Goal: Task Accomplishment & Management: Complete application form

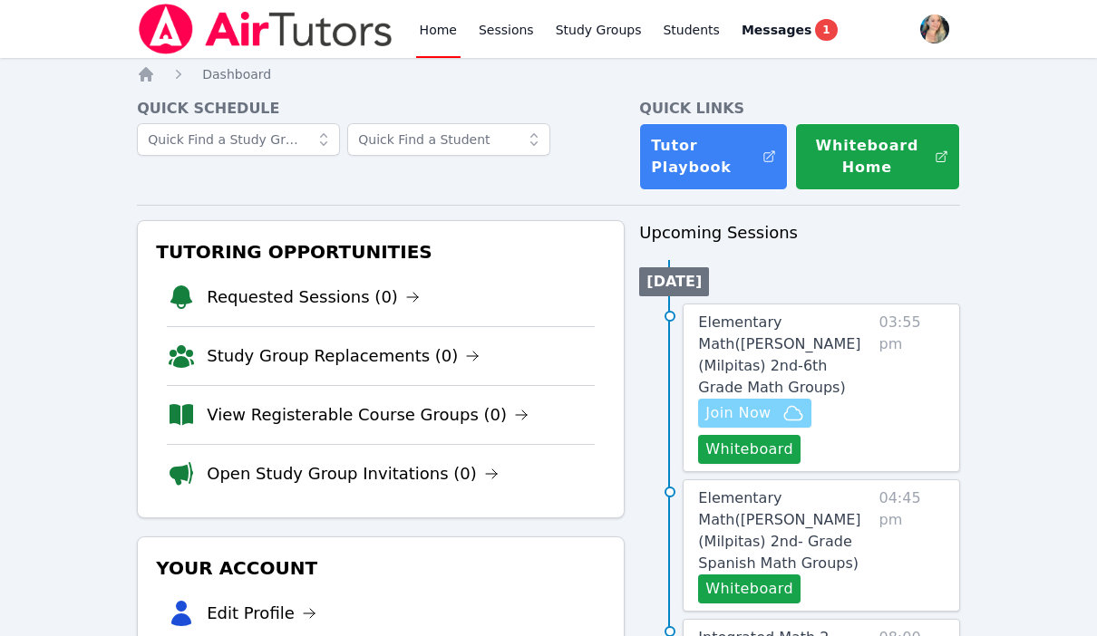
click at [759, 402] on span "Join Now" at bounding box center [737, 413] width 65 height 22
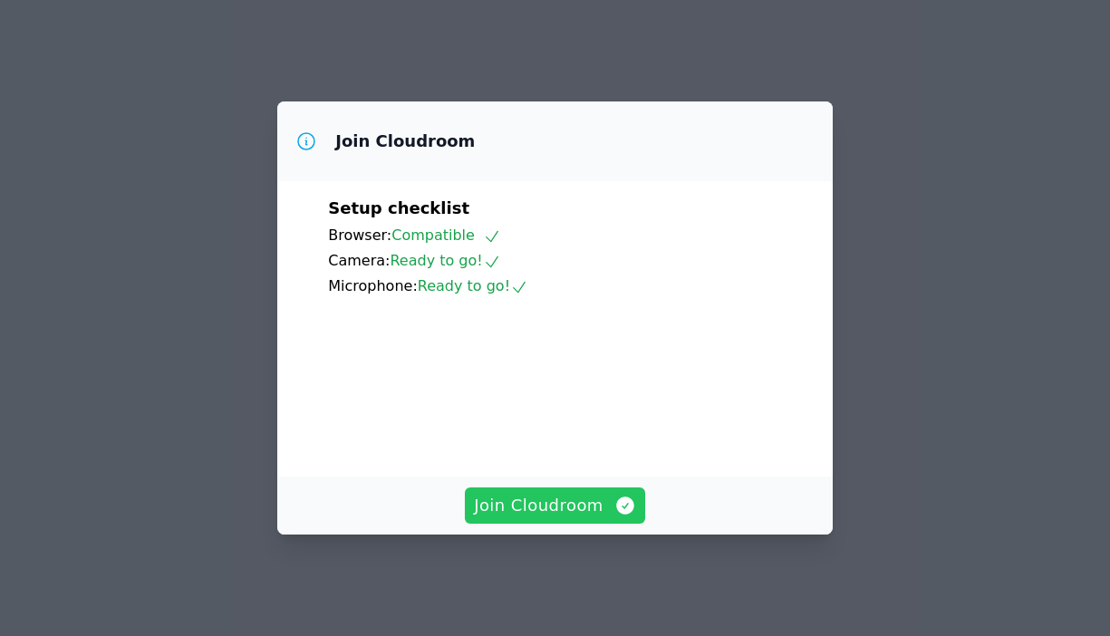
click at [568, 518] on span "Join Cloudroom" at bounding box center [555, 505] width 162 height 25
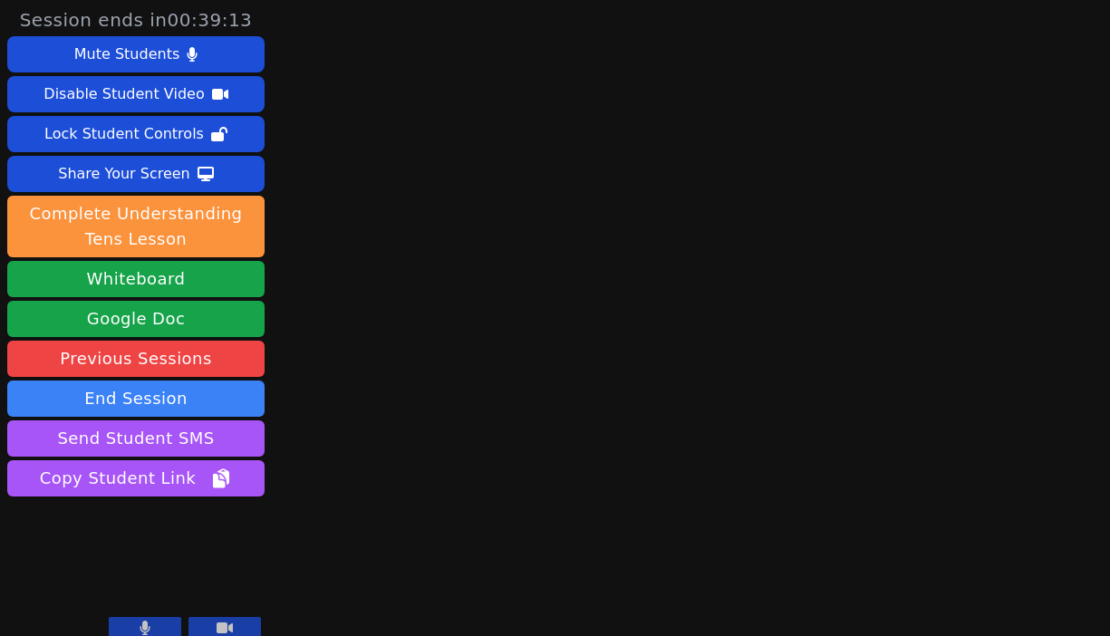
scroll to position [16, 0]
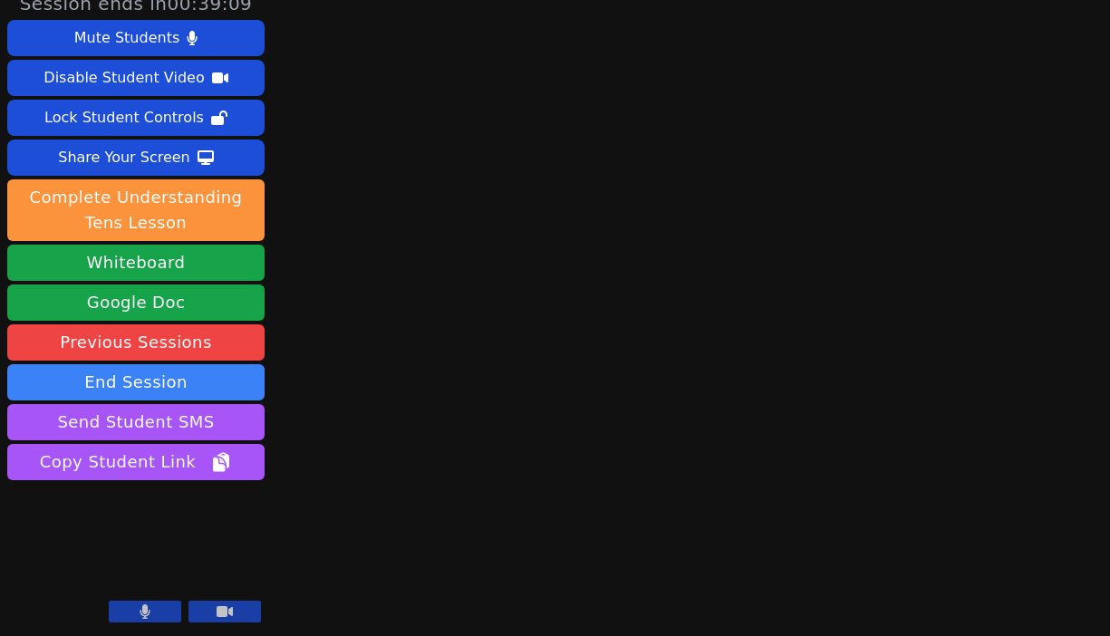
click at [136, 603] on button at bounding box center [145, 612] width 73 height 22
click at [218, 606] on icon at bounding box center [225, 612] width 16 height 15
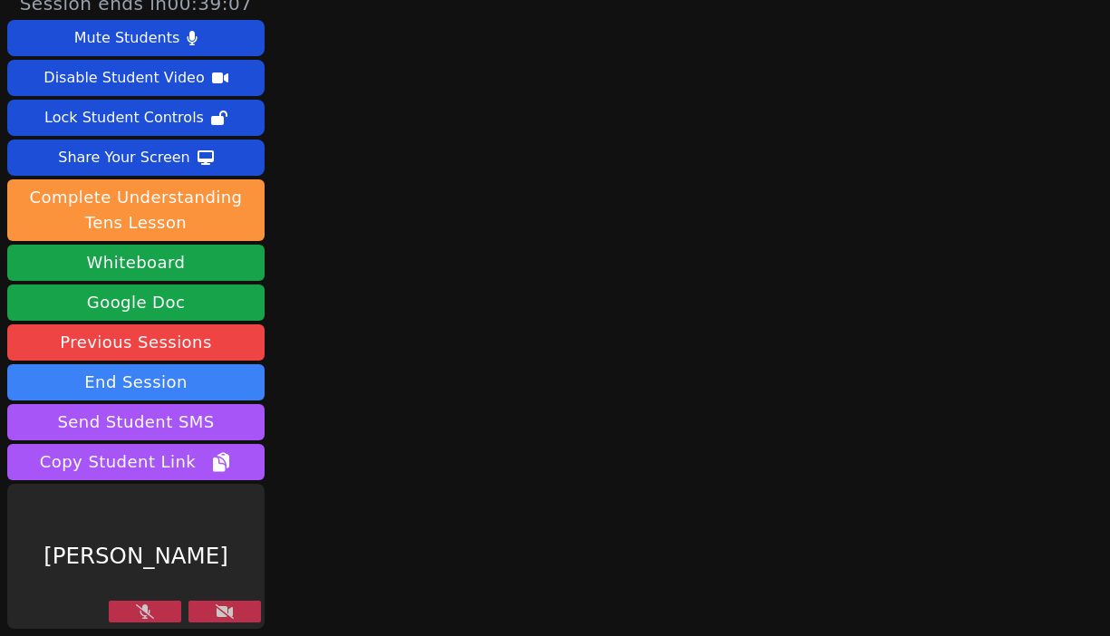
click at [219, 606] on icon at bounding box center [225, 612] width 18 height 15
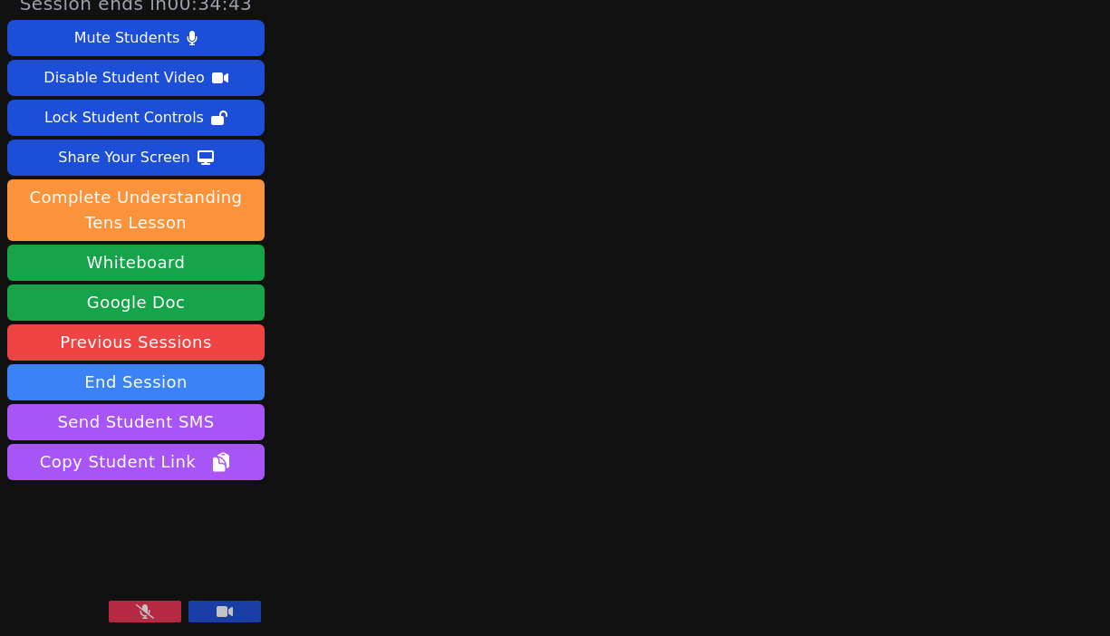
click at [208, 615] on button at bounding box center [225, 612] width 73 height 22
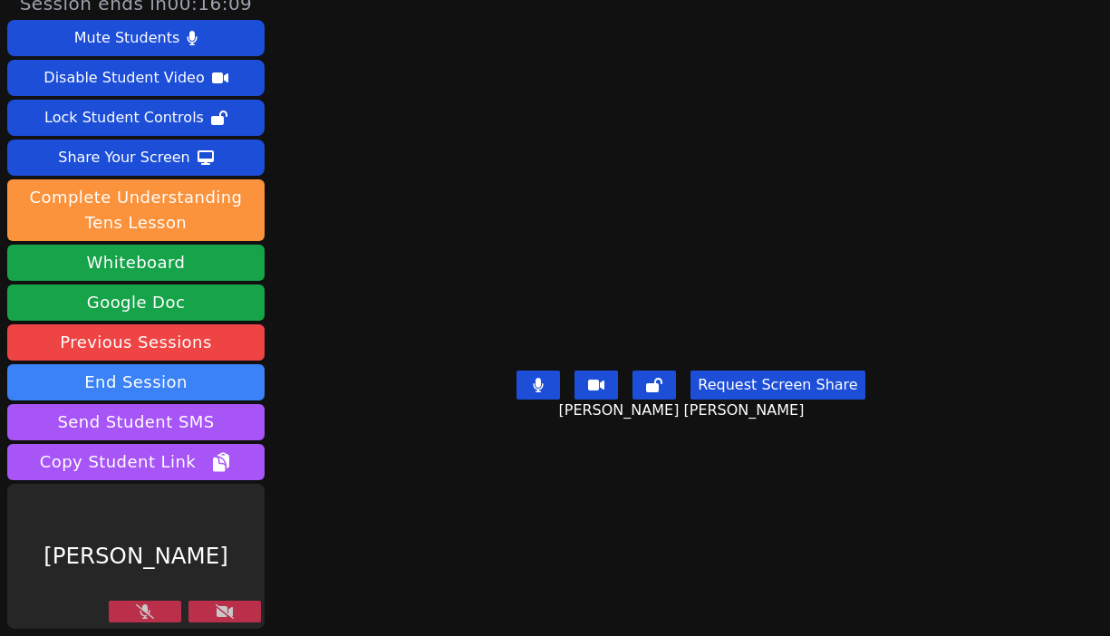
click at [235, 620] on button at bounding box center [225, 612] width 73 height 22
click at [140, 599] on div "[PERSON_NAME]" at bounding box center [135, 556] width 257 height 145
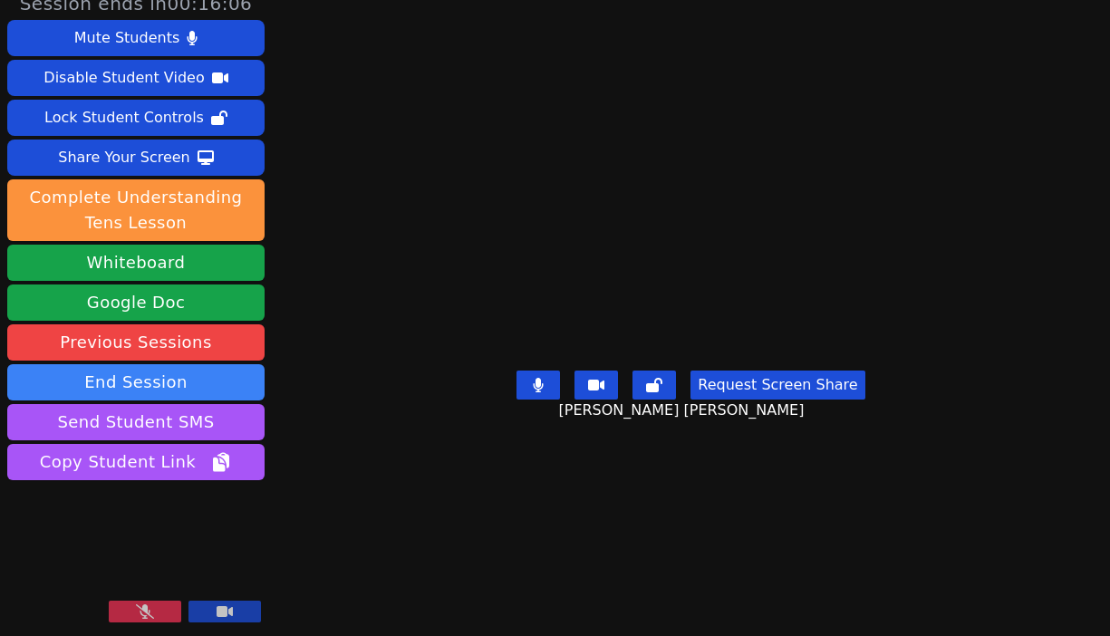
click at [139, 614] on icon at bounding box center [145, 612] width 18 height 15
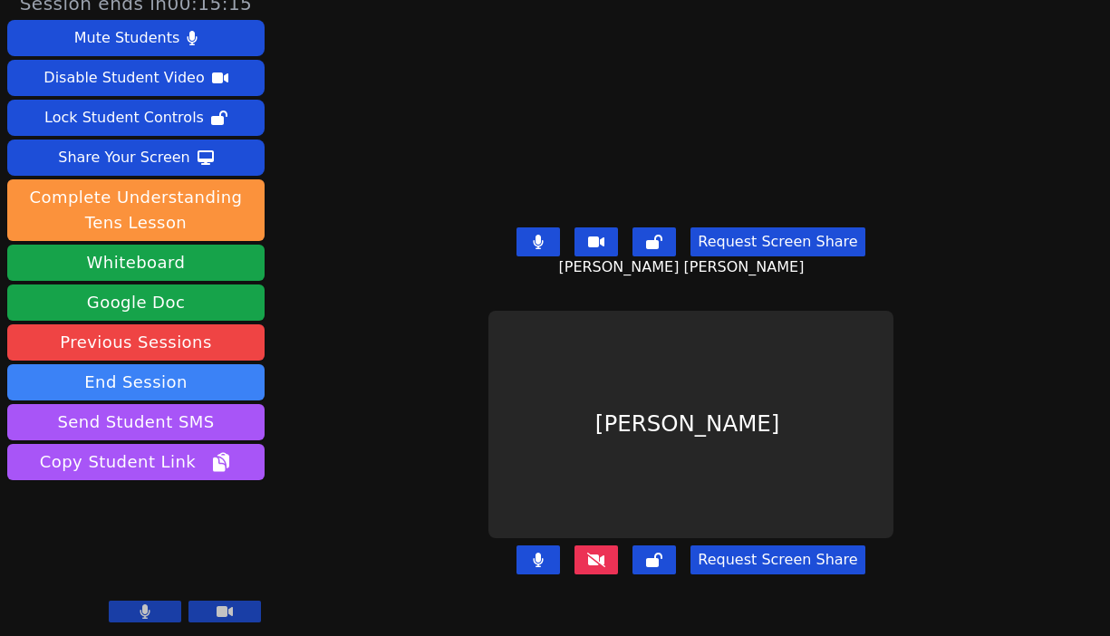
click at [598, 553] on icon at bounding box center [596, 560] width 18 height 15
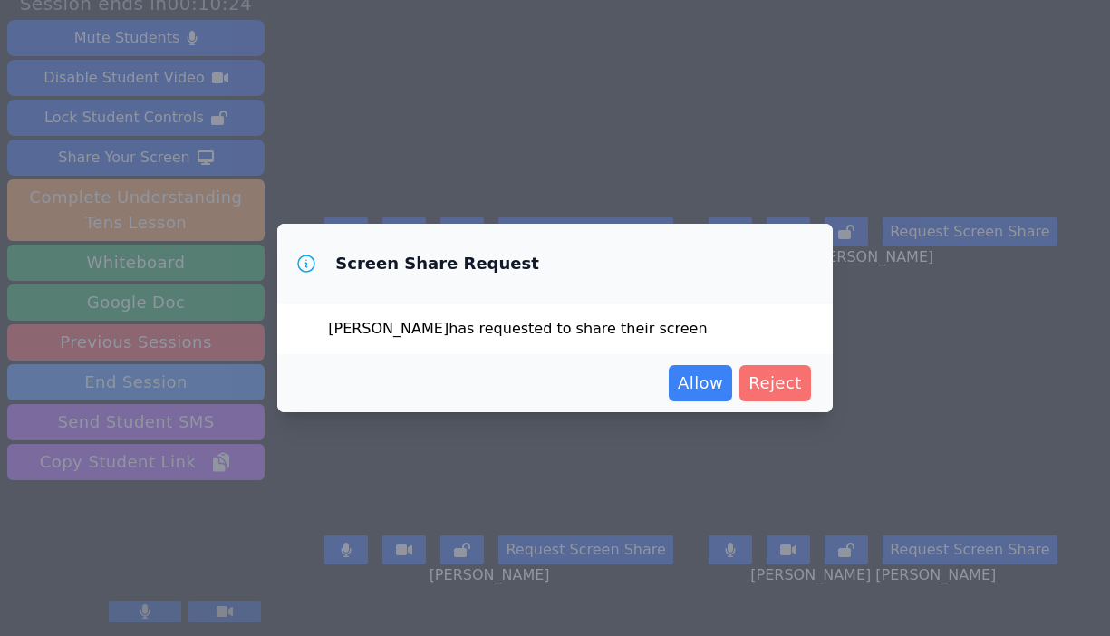
click at [760, 392] on span "Reject" at bounding box center [775, 383] width 53 height 25
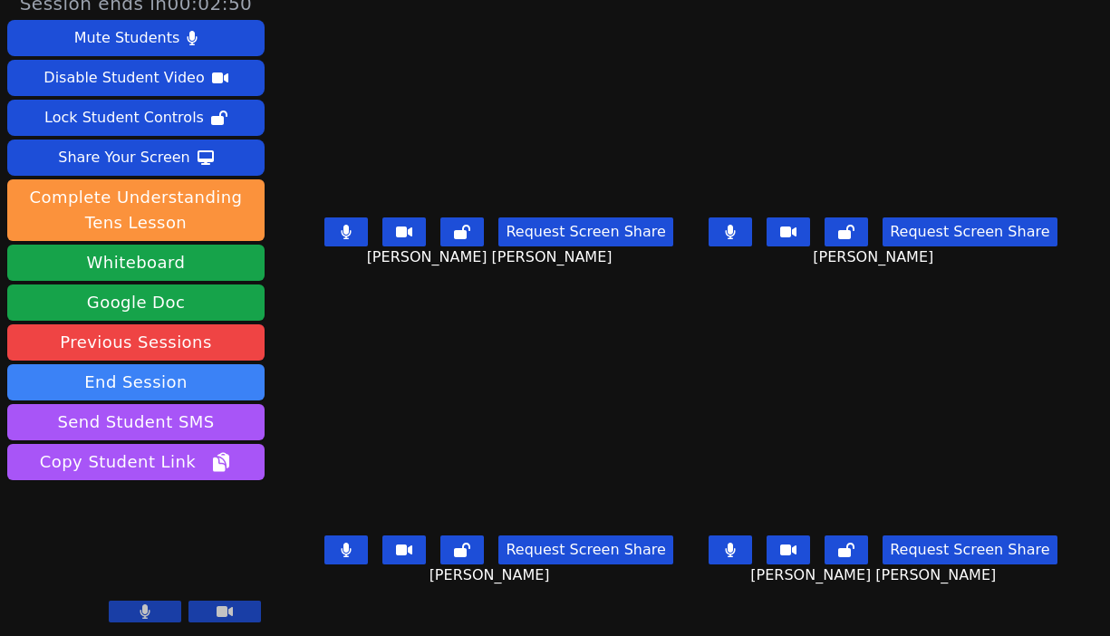
click at [342, 237] on icon at bounding box center [347, 232] width 10 height 15
click at [335, 235] on button at bounding box center [346, 232] width 44 height 29
click at [733, 237] on icon at bounding box center [730, 232] width 11 height 15
click at [730, 546] on button at bounding box center [731, 550] width 44 height 29
click at [341, 548] on icon at bounding box center [346, 550] width 11 height 15
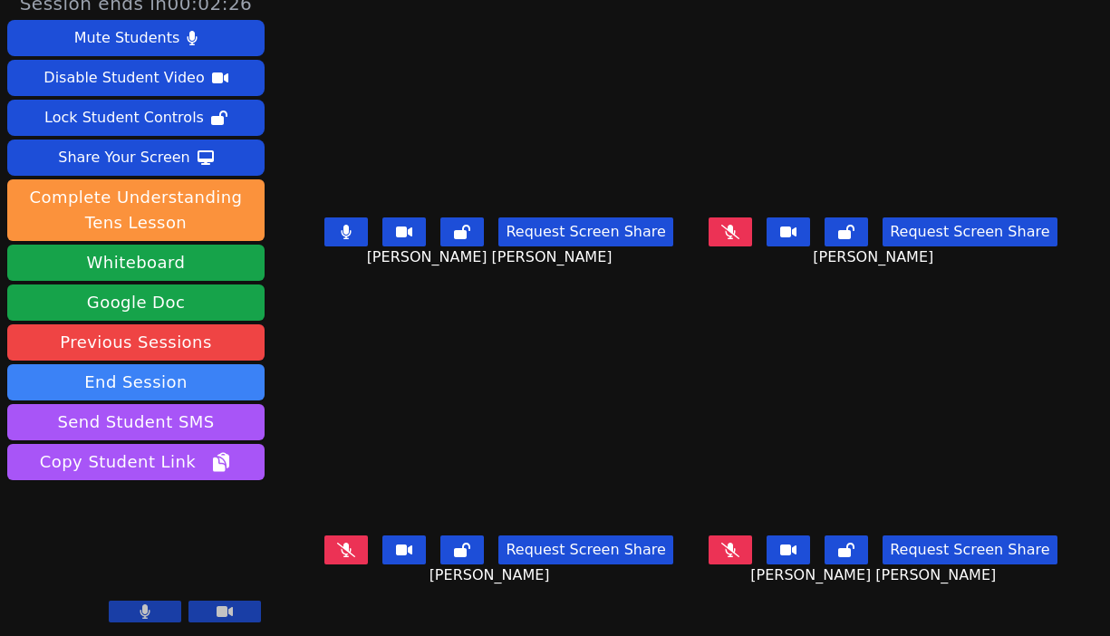
click at [341, 230] on icon at bounding box center [346, 232] width 11 height 15
click at [337, 229] on icon at bounding box center [346, 232] width 18 height 15
click at [738, 228] on icon at bounding box center [730, 232] width 18 height 15
click at [738, 549] on icon at bounding box center [730, 550] width 18 height 15
click at [337, 543] on icon at bounding box center [346, 550] width 18 height 15
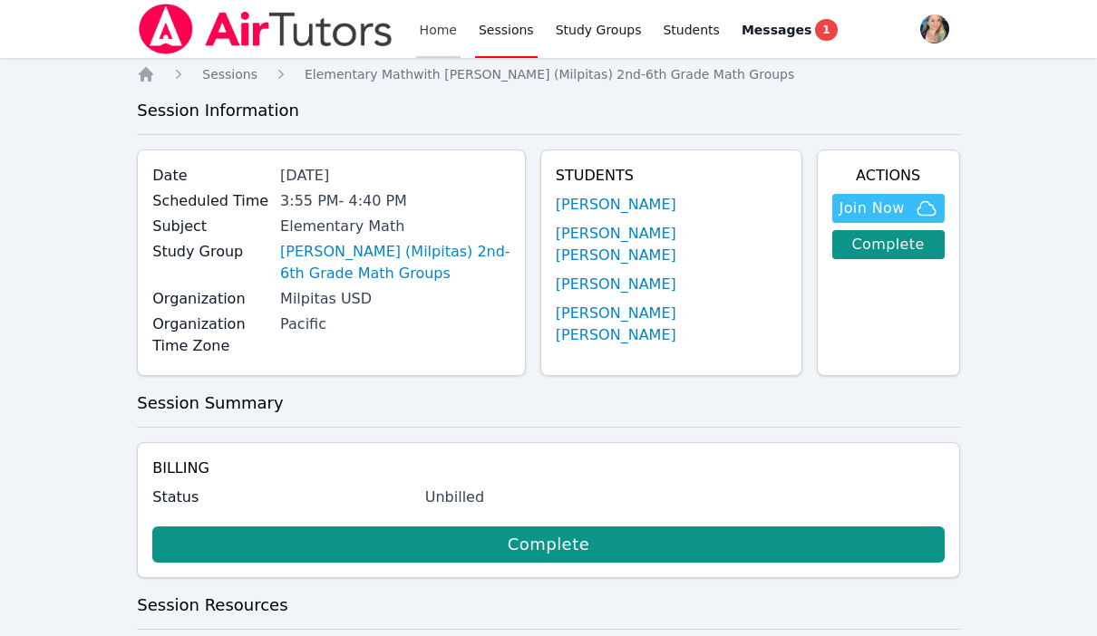
click at [467, 36] on div "Home Sessions Study Groups Students Messages 1" at bounding box center [628, 29] width 425 height 58
click at [447, 30] on link "Home" at bounding box center [438, 29] width 44 height 58
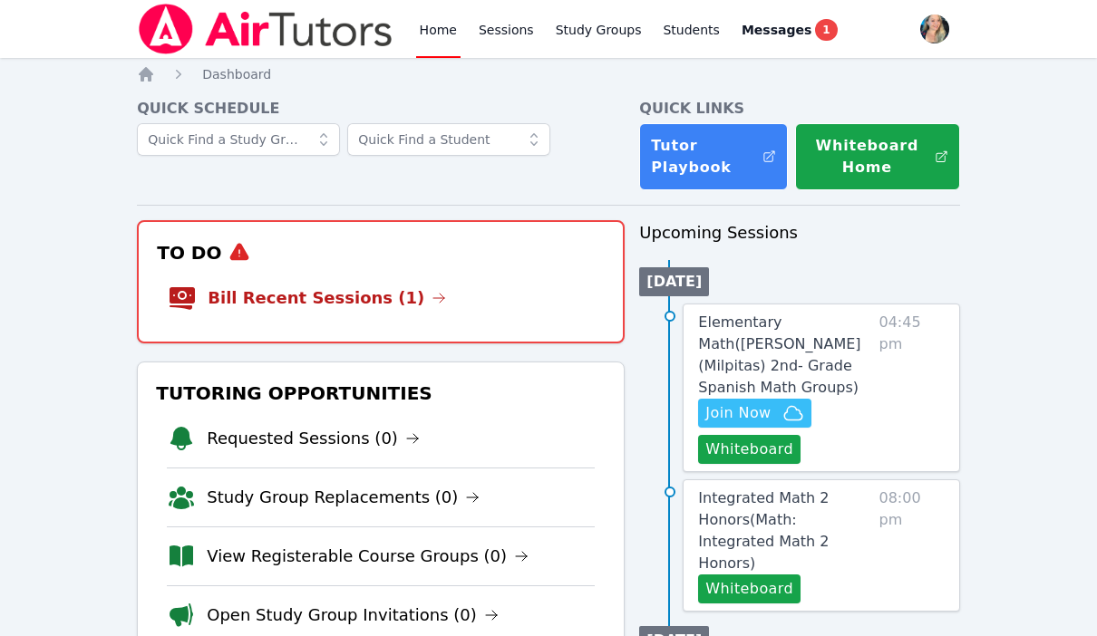
click at [447, 309] on li "Bill Recent Sessions (1)" at bounding box center [381, 298] width 426 height 58
click at [356, 286] on link "Bill Recent Sessions (1)" at bounding box center [327, 298] width 238 height 25
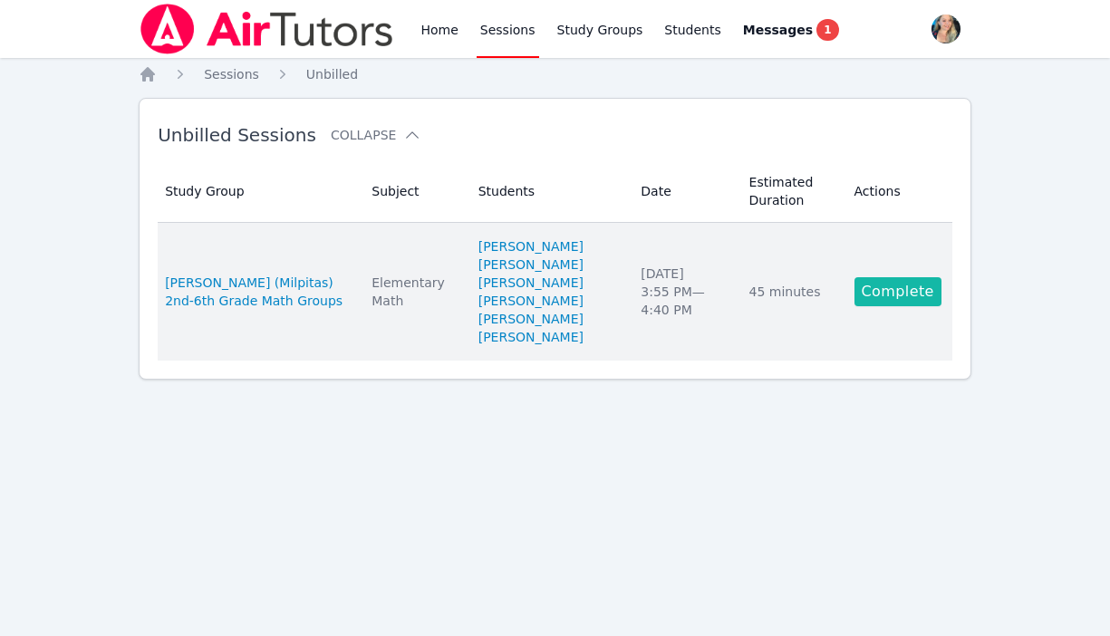
click at [901, 296] on link "Complete" at bounding box center [898, 291] width 87 height 29
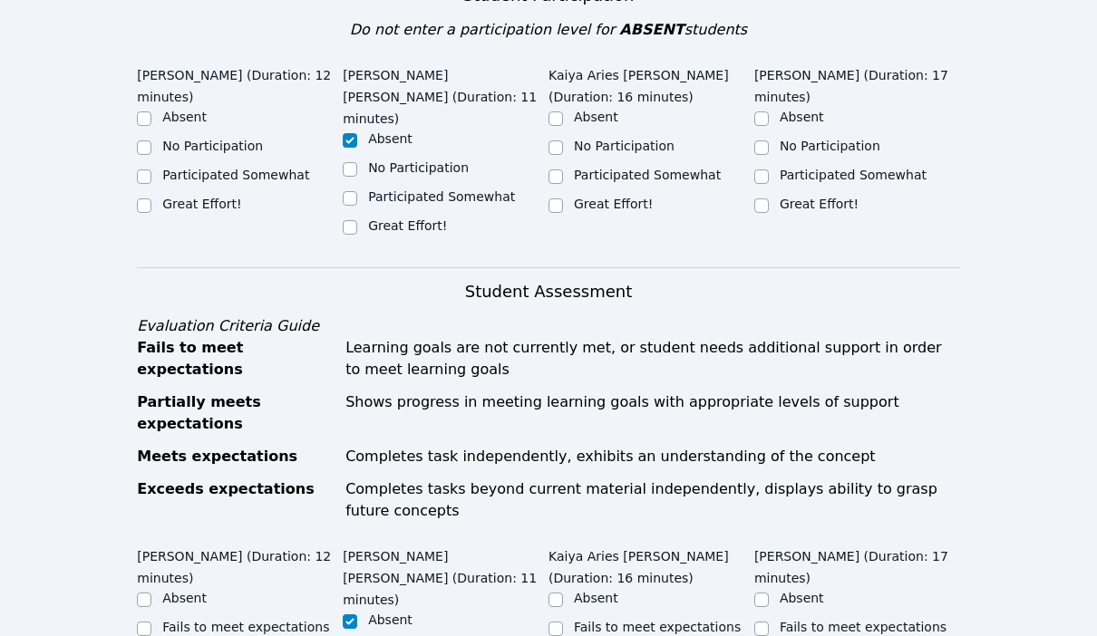
scroll to position [451, 0]
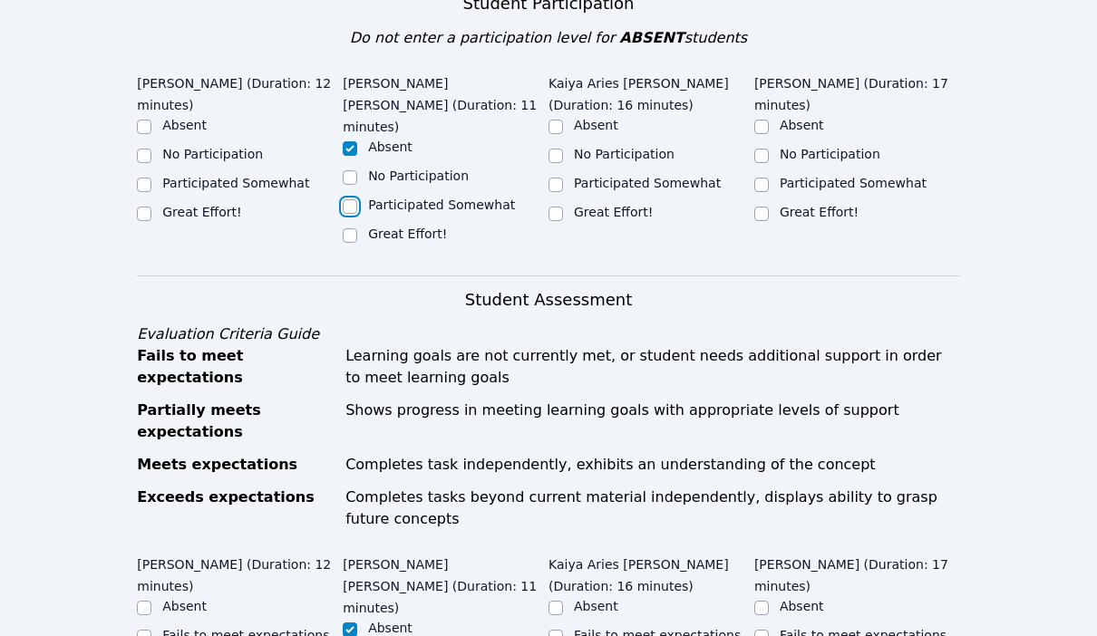
click at [350, 199] on input "Participated Somewhat" at bounding box center [350, 206] width 15 height 15
checkbox input "true"
checkbox input "false"
click at [142, 179] on input "Participated Somewhat" at bounding box center [144, 185] width 15 height 15
checkbox input "true"
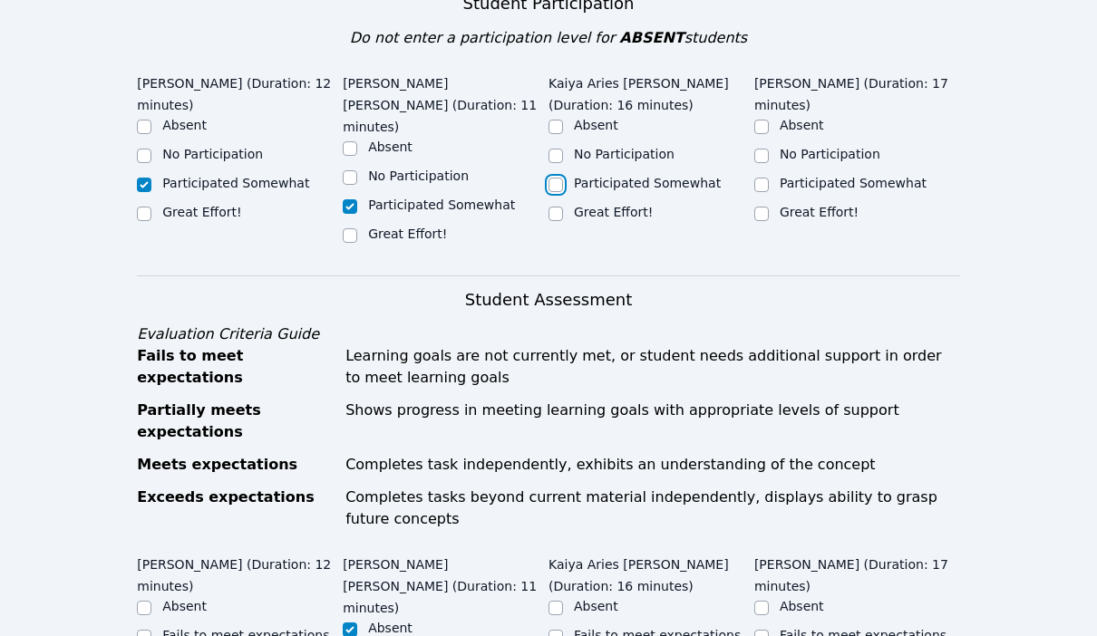
click at [558, 182] on input "Participated Somewhat" at bounding box center [555, 185] width 15 height 15
checkbox input "true"
click at [764, 179] on input "Participated Somewhat" at bounding box center [761, 185] width 15 height 15
checkbox input "true"
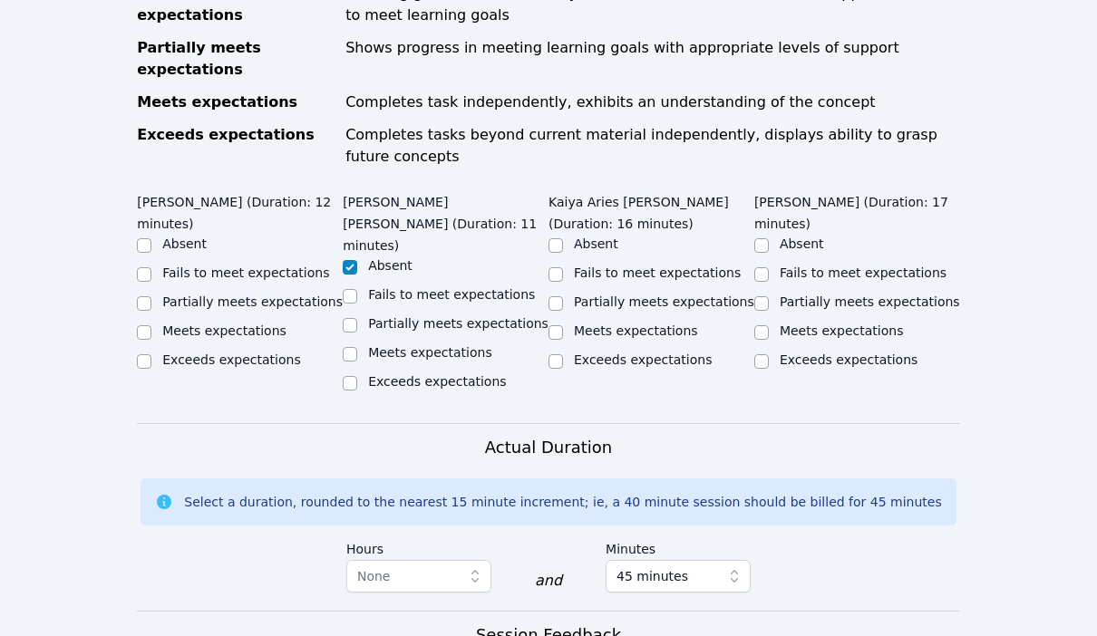
scroll to position [815, 0]
click at [145, 244] on ul "Absent Fails to meet expectations Partially meets expectations Meets expectatio…" at bounding box center [240, 303] width 206 height 138
click at [148, 237] on input "Absent" at bounding box center [144, 244] width 15 height 15
checkbox input "true"
click at [557, 237] on input "Absent" at bounding box center [555, 244] width 15 height 15
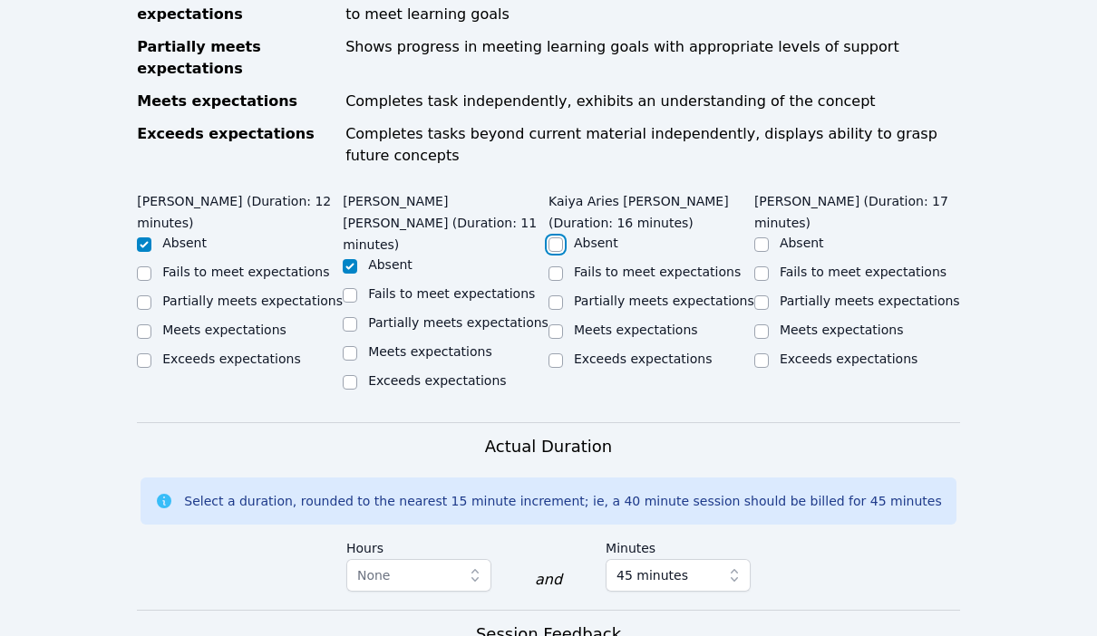
checkbox input "true"
click at [761, 237] on input "Absent" at bounding box center [761, 244] width 15 height 15
checkbox input "true"
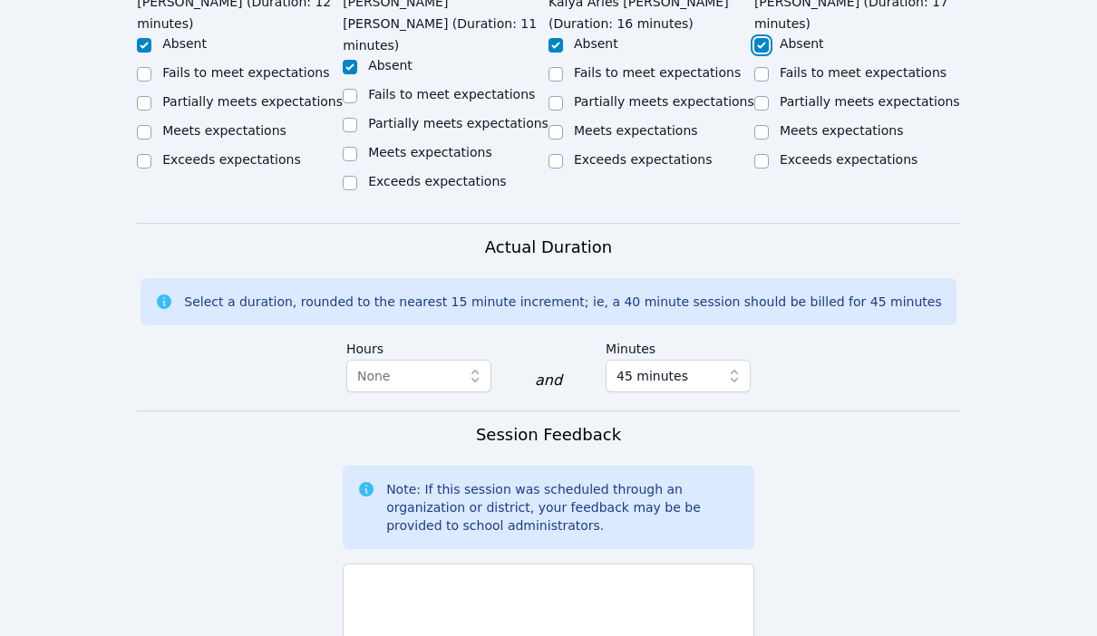
scroll to position [1186, 0]
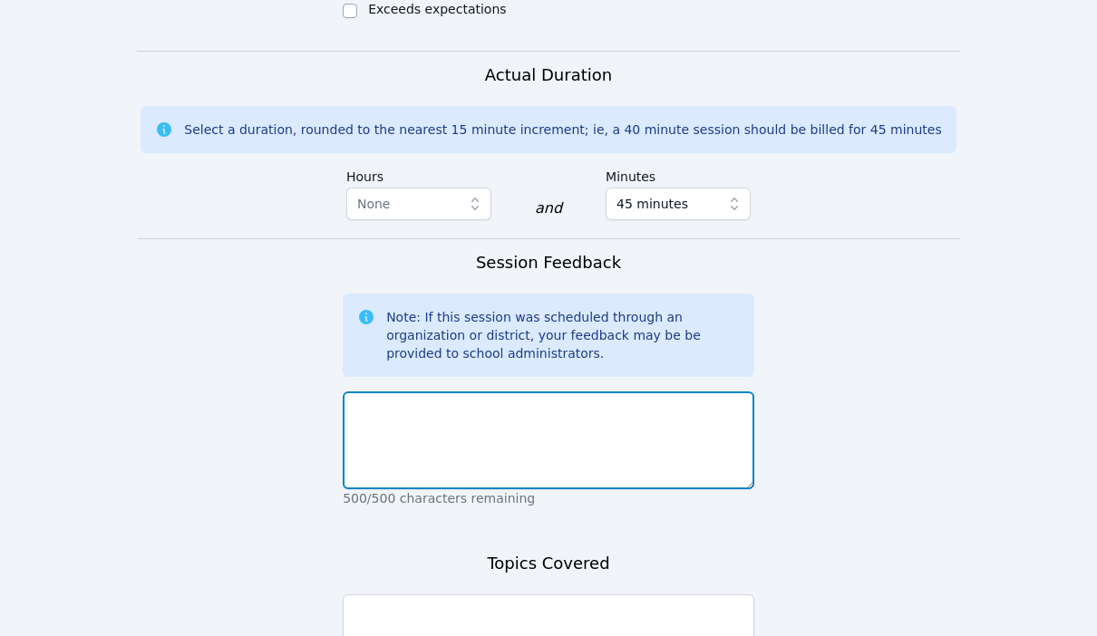
click at [586, 392] on textarea at bounding box center [549, 441] width 412 height 98
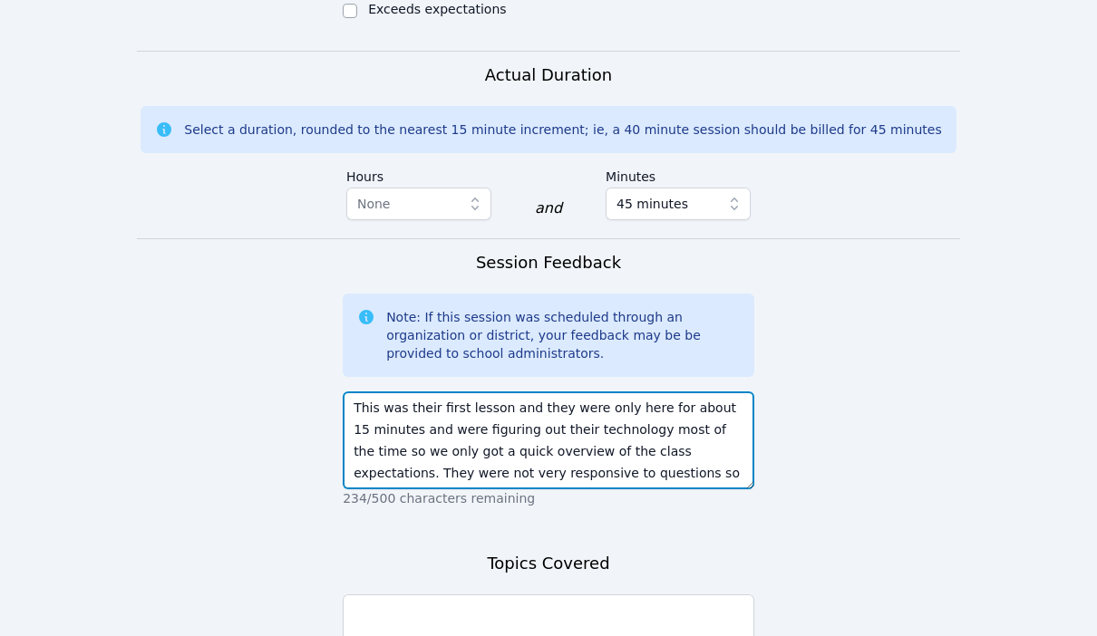
scroll to position [13, 0]
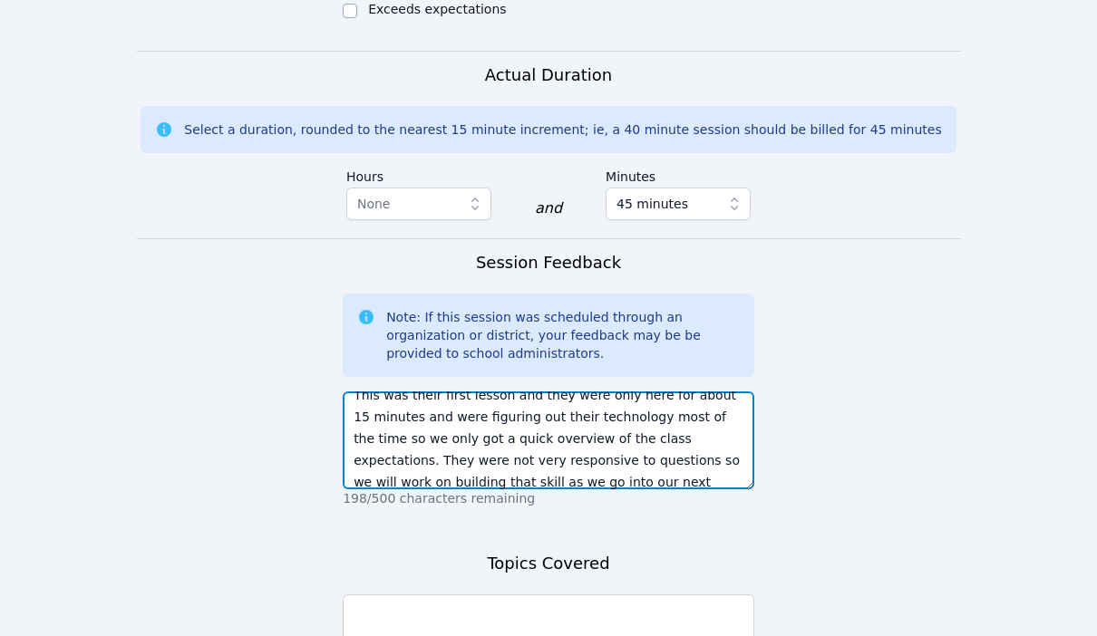
type textarea "This was their first lesson and they were only here for about 15 minutes and we…"
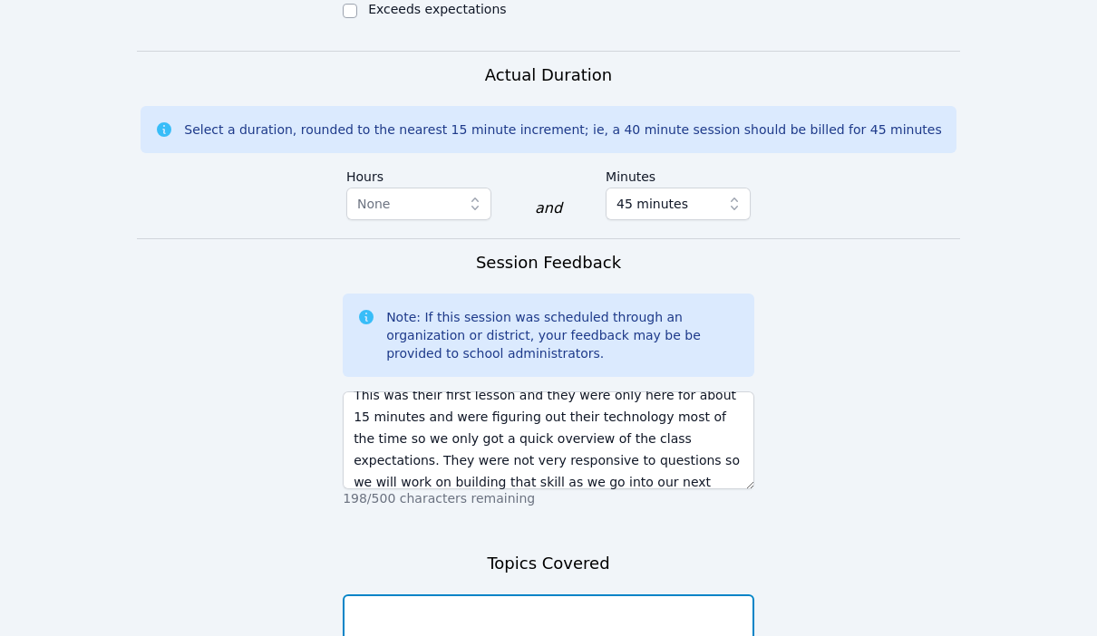
click at [539, 595] on textarea at bounding box center [549, 644] width 412 height 98
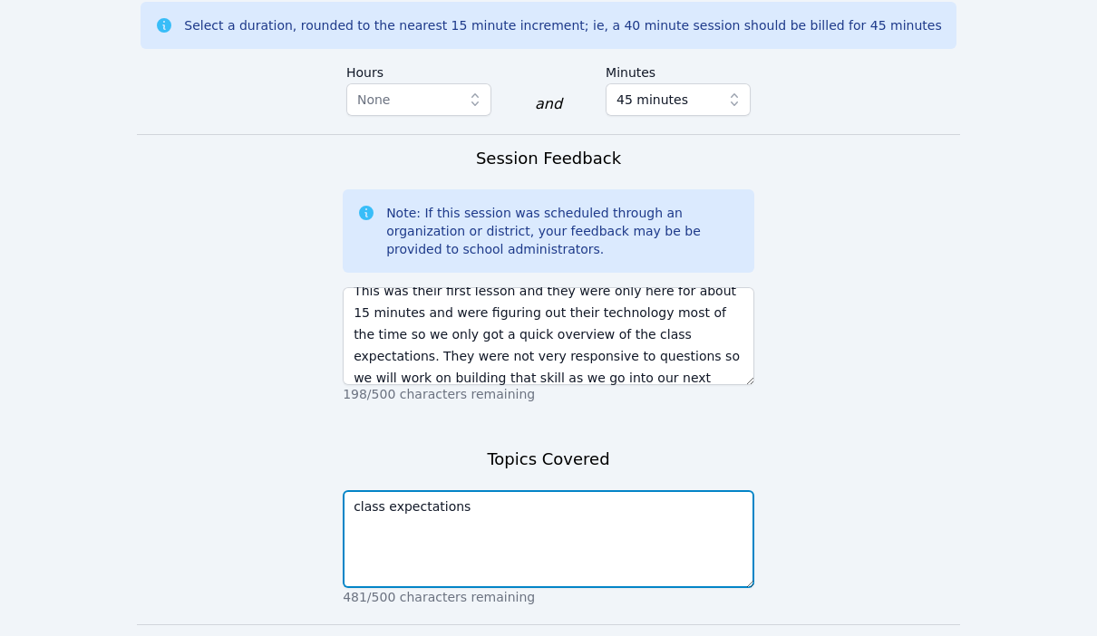
scroll to position [1306, 0]
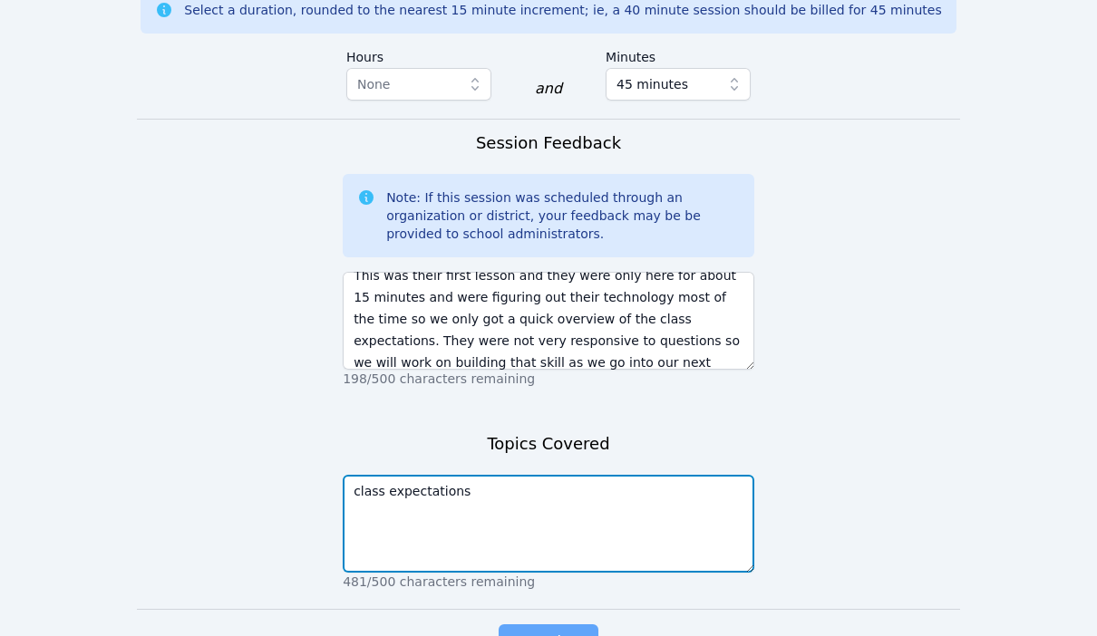
type textarea "class expectations"
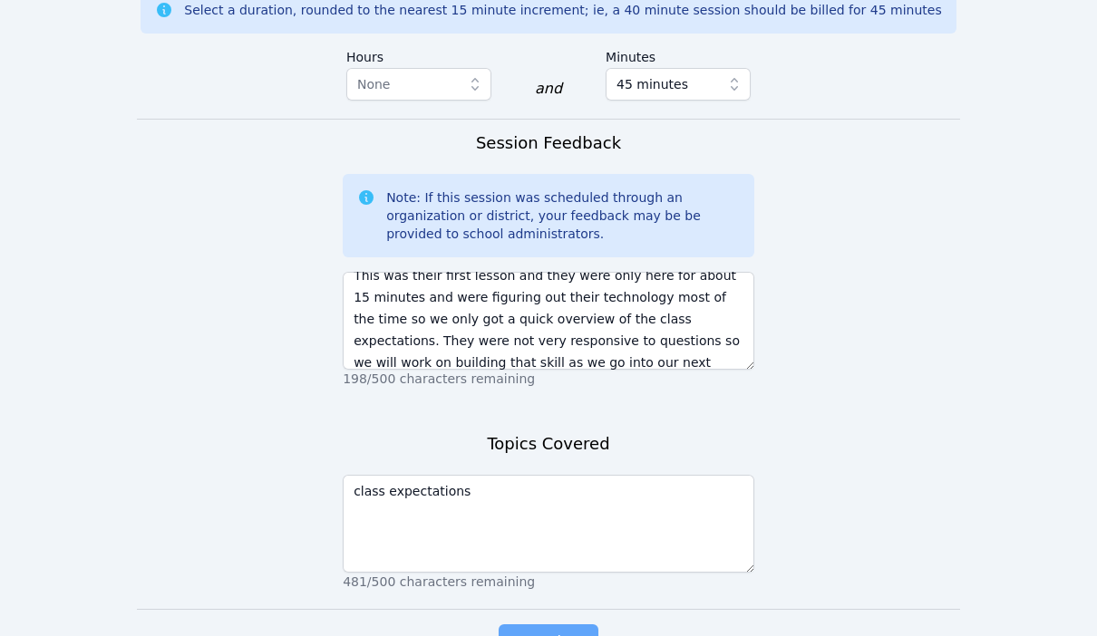
click at [542, 630] on span "Complete" at bounding box center [549, 642] width 82 height 25
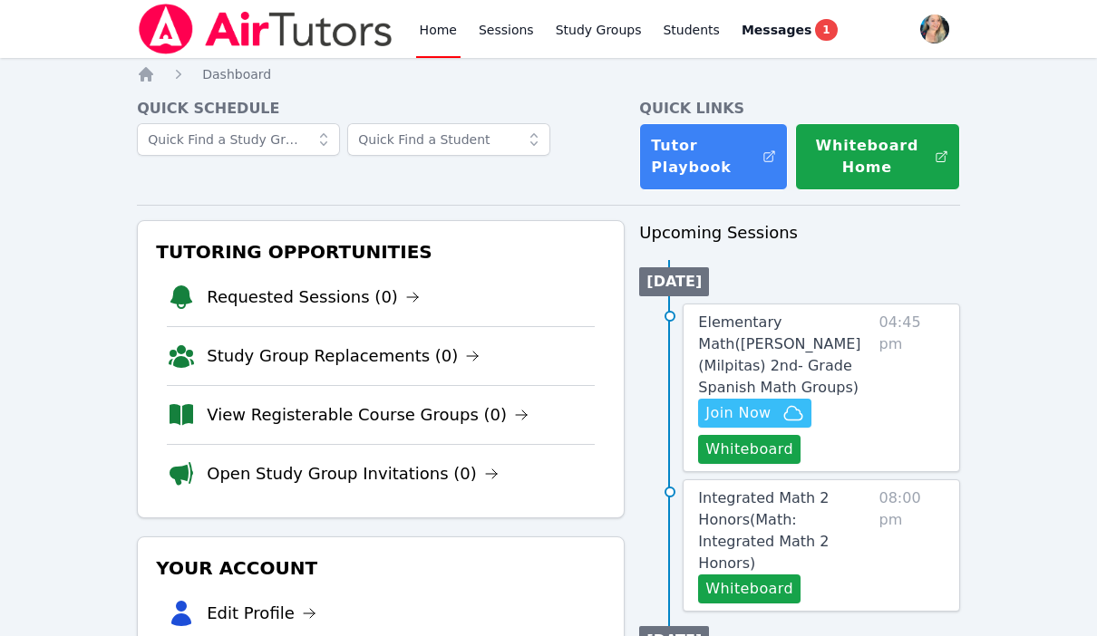
drag, startPoint x: 733, startPoint y: 386, endPoint x: 748, endPoint y: 257, distance: 129.5
click at [439, 23] on link "Home" at bounding box center [438, 29] width 44 height 58
click at [148, 73] on icon "Breadcrumb" at bounding box center [146, 74] width 15 height 15
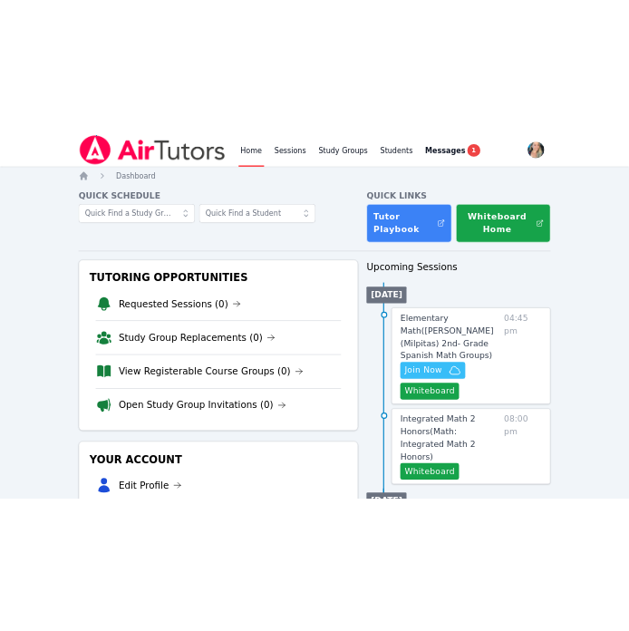
scroll to position [11, 0]
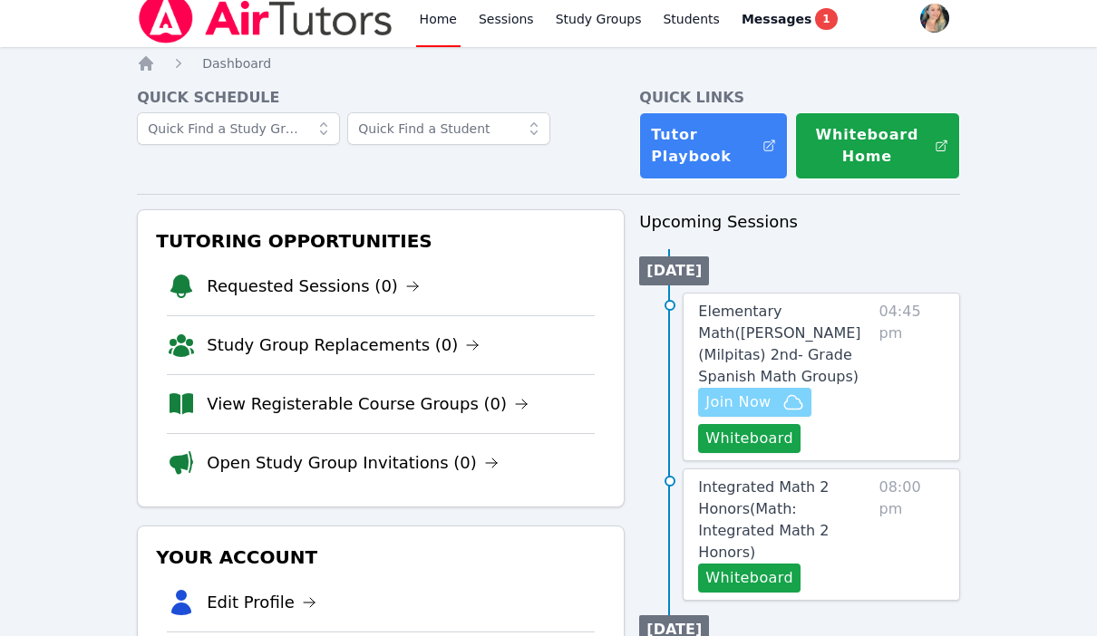
click at [743, 392] on span "Join Now" at bounding box center [737, 403] width 65 height 22
click at [435, 22] on link "Home" at bounding box center [438, 18] width 44 height 58
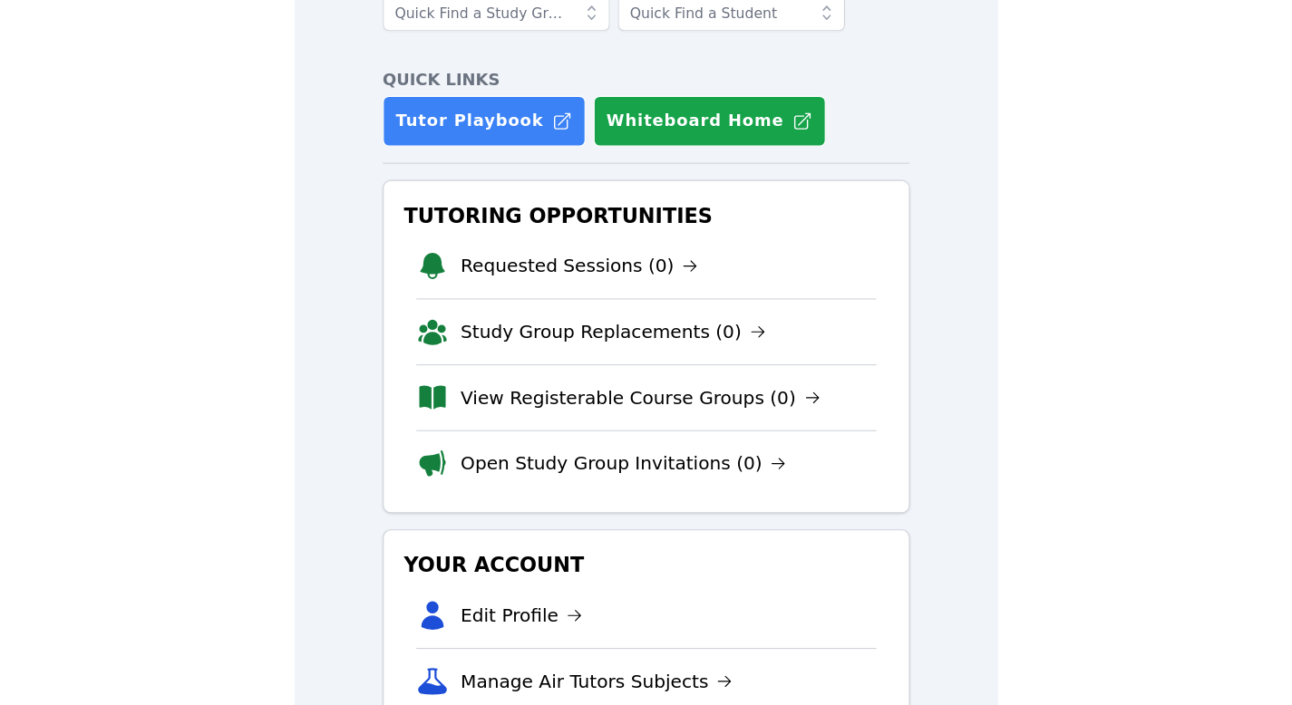
scroll to position [155, 0]
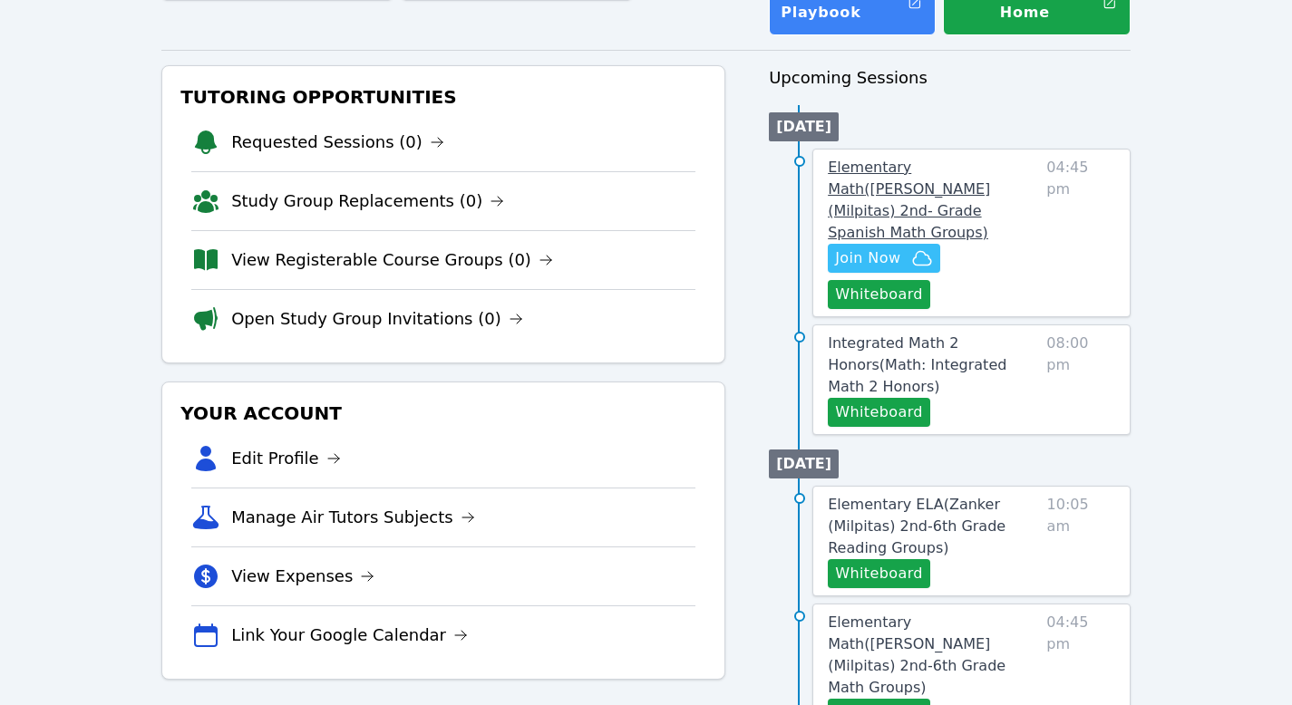
click at [966, 159] on span "Elementary Math ( Randall (Milpitas) 2nd- Grade Spanish Math Groups )" at bounding box center [909, 200] width 162 height 82
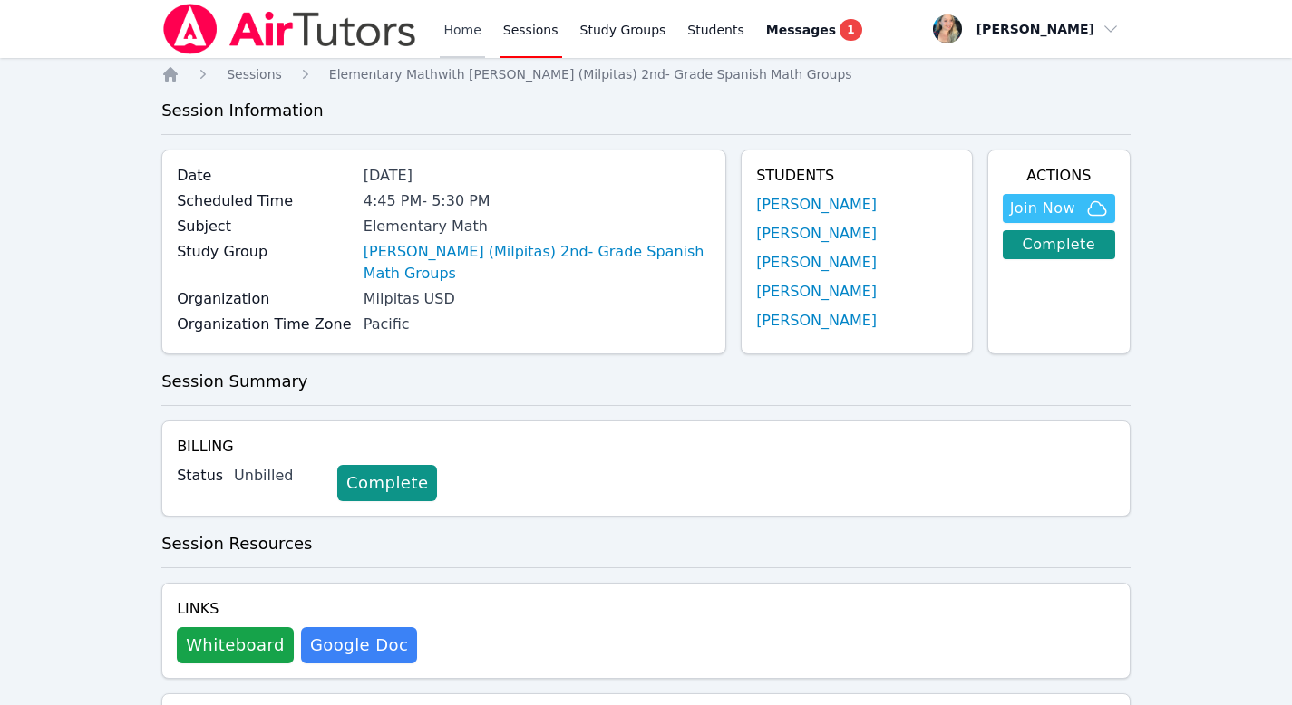
click at [446, 26] on link "Home" at bounding box center [462, 29] width 44 height 58
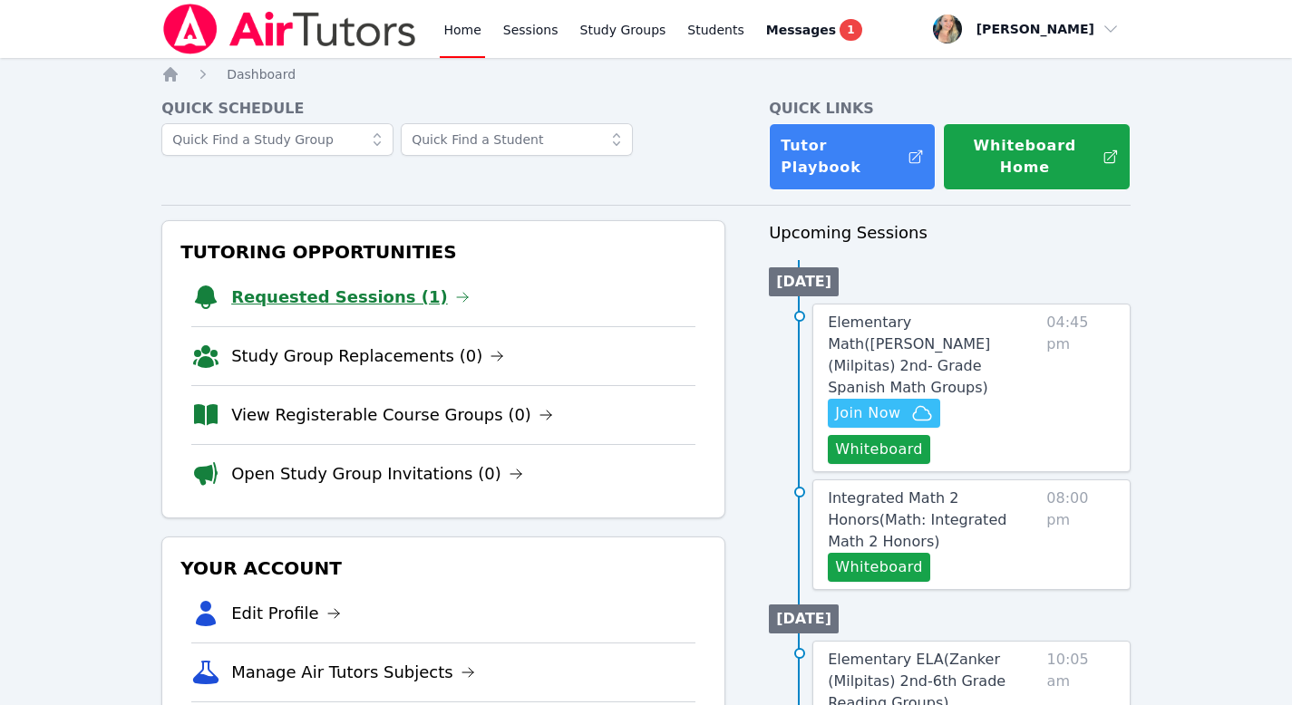
click at [370, 285] on link "Requested Sessions (1)" at bounding box center [350, 297] width 238 height 25
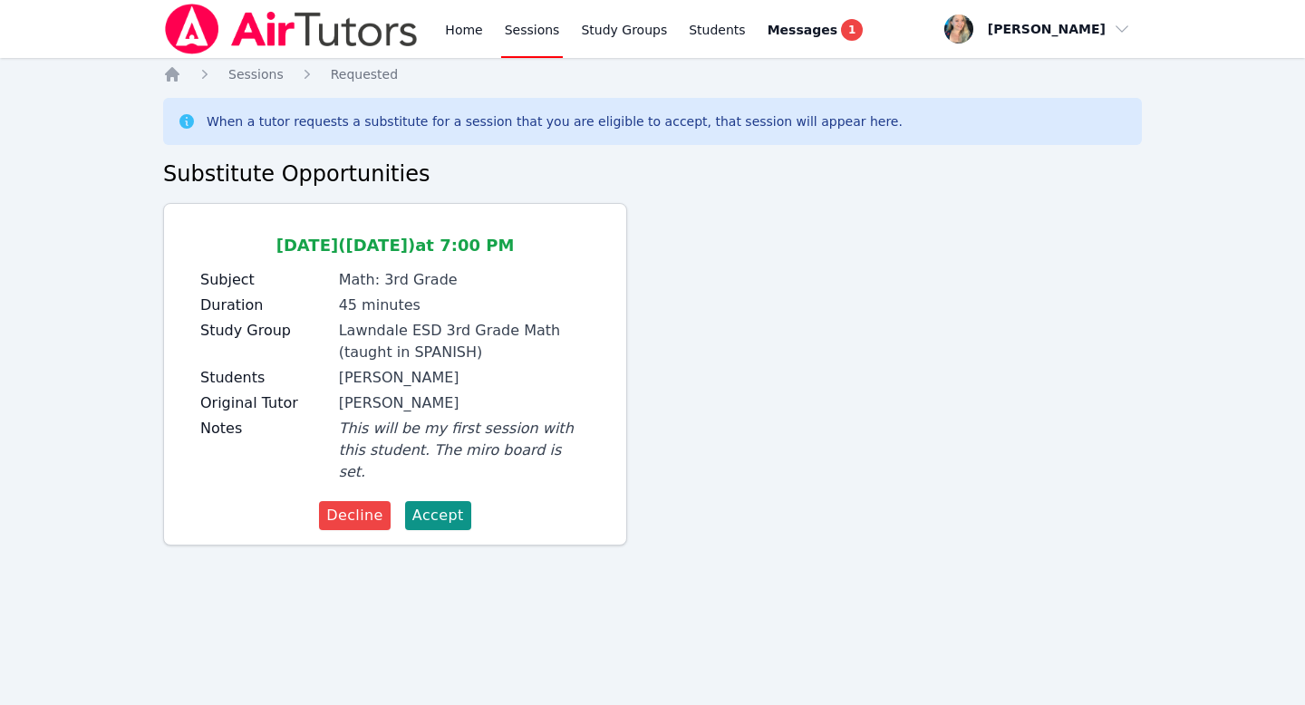
click at [952, 171] on h2 "Substitute Opportunities" at bounding box center [652, 174] width 979 height 29
click at [454, 44] on link "Home" at bounding box center [463, 29] width 44 height 58
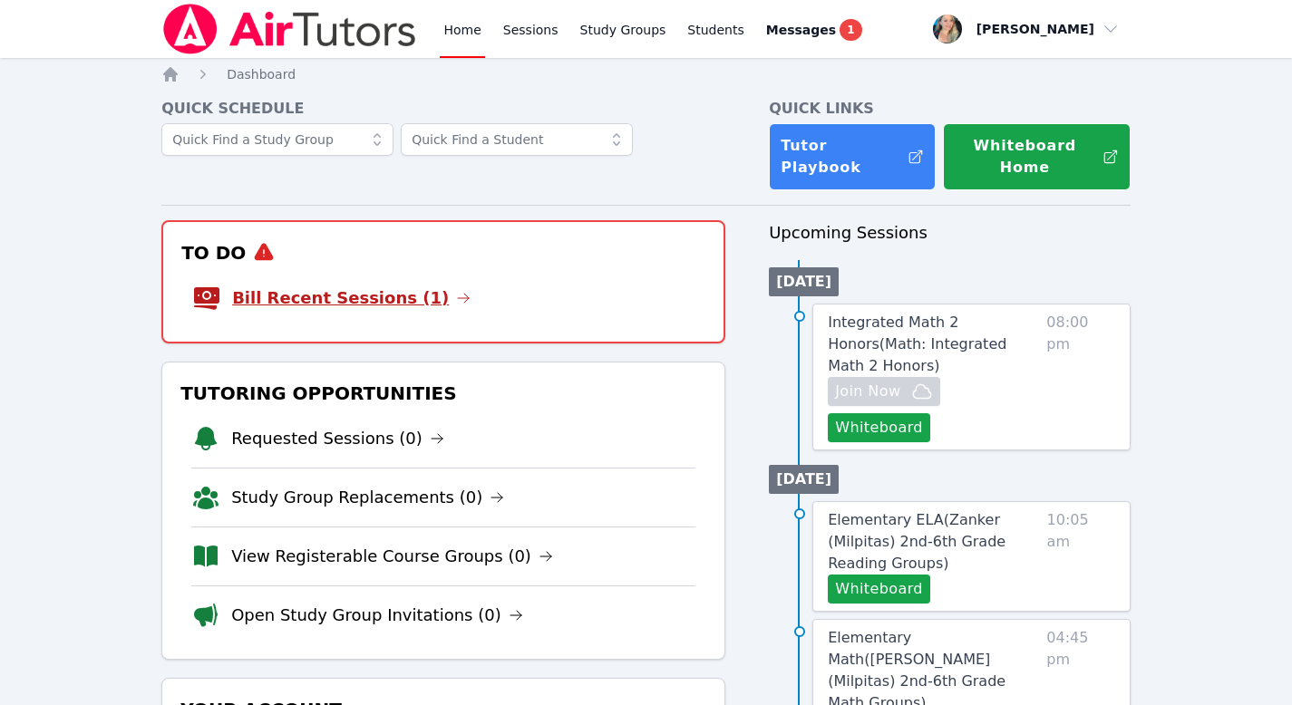
click at [385, 286] on link "Bill Recent Sessions (1)" at bounding box center [351, 298] width 238 height 25
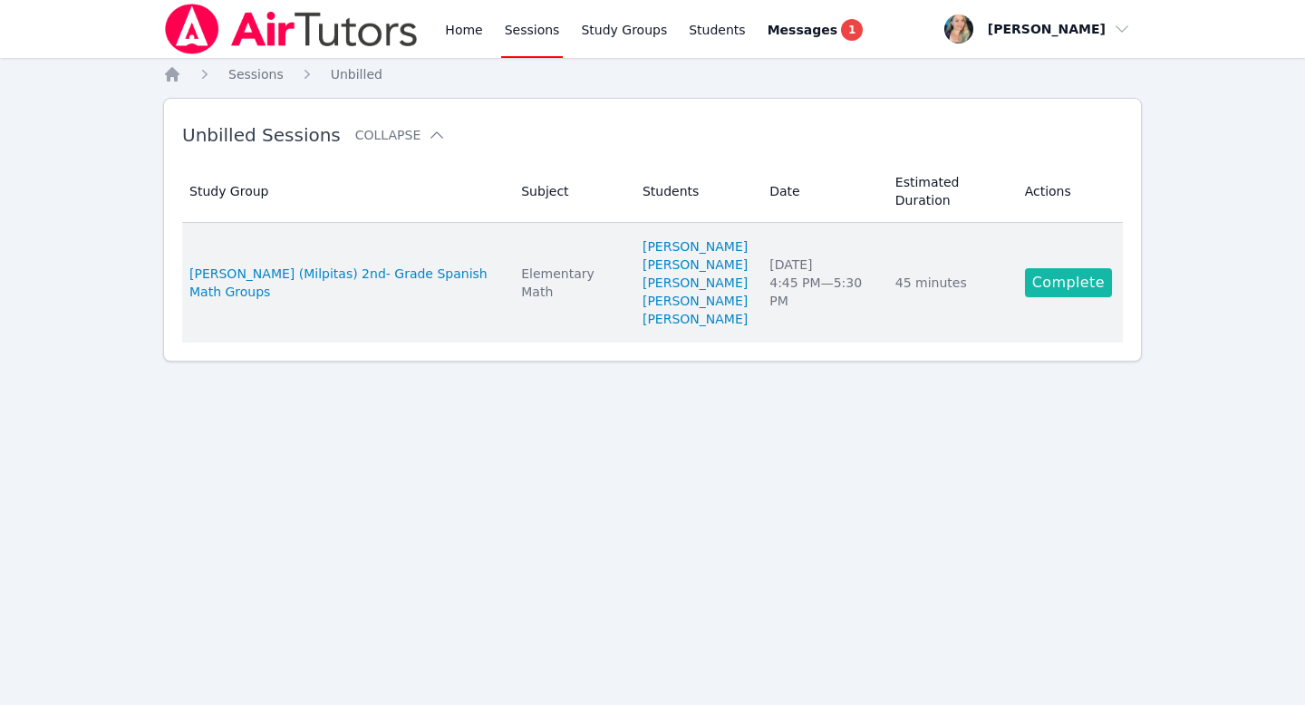
click at [1070, 291] on link "Complete" at bounding box center [1068, 282] width 87 height 29
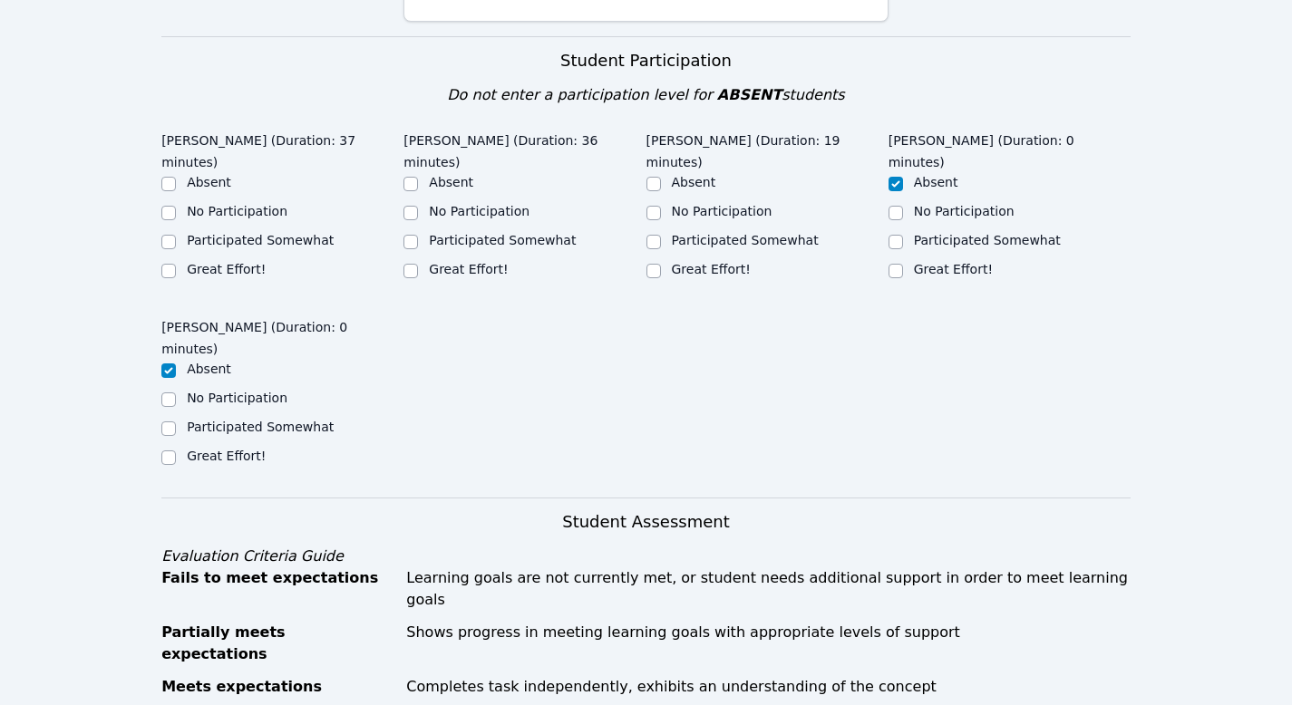
scroll to position [388, 0]
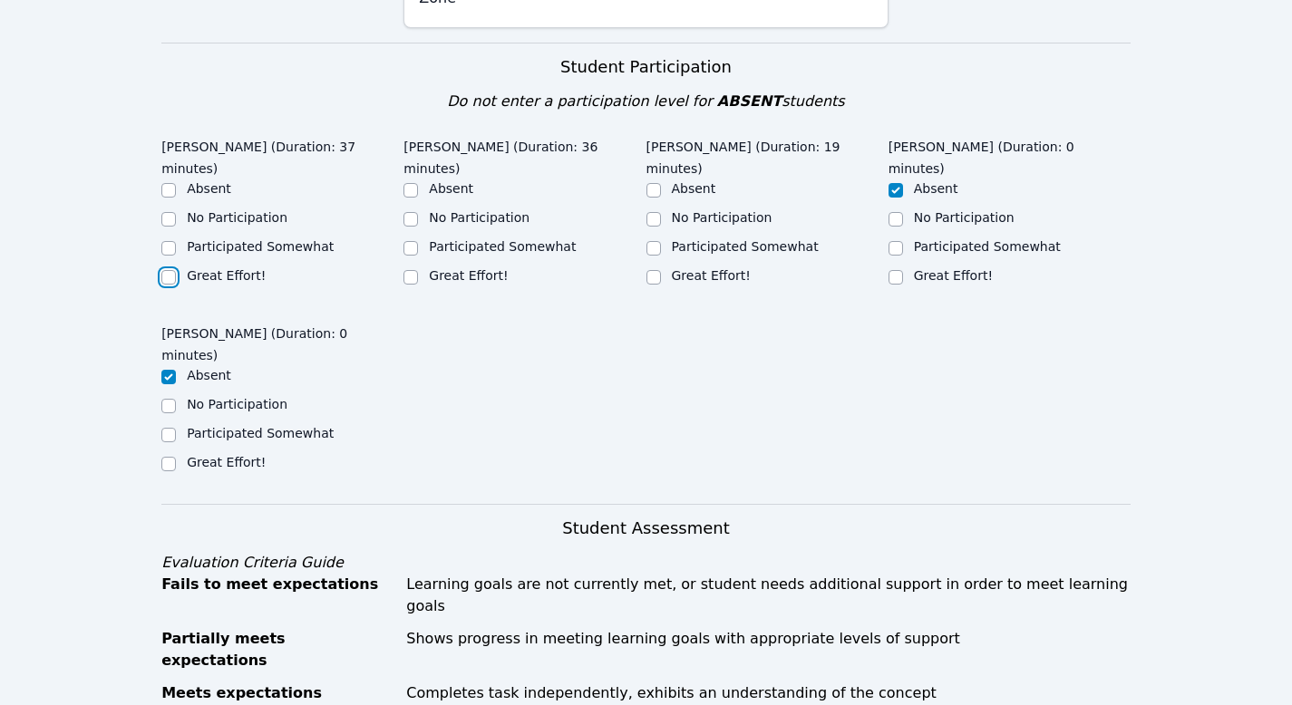
click at [163, 270] on input "Great Effort!" at bounding box center [168, 277] width 15 height 15
checkbox input "true"
click at [414, 248] on input "Participated Somewhat" at bounding box center [410, 248] width 15 height 15
checkbox input "true"
click at [649, 241] on input "Participated Somewhat" at bounding box center [653, 248] width 15 height 15
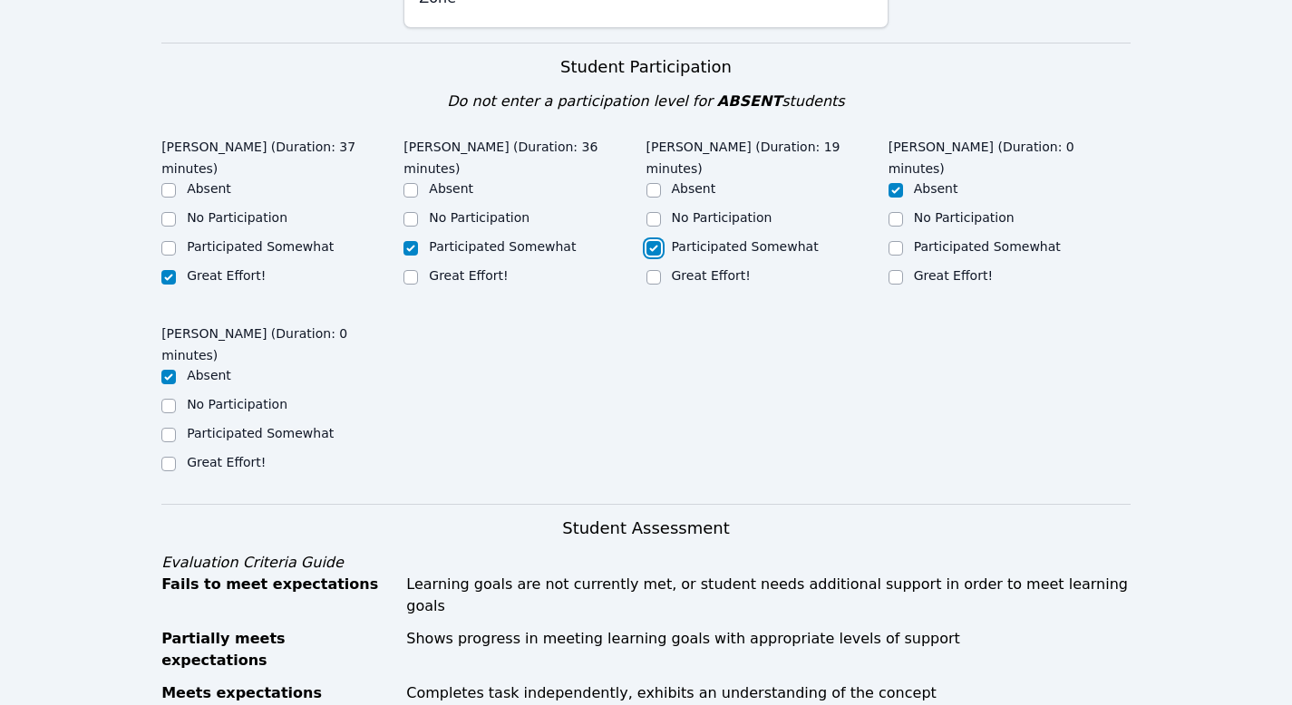
checkbox input "true"
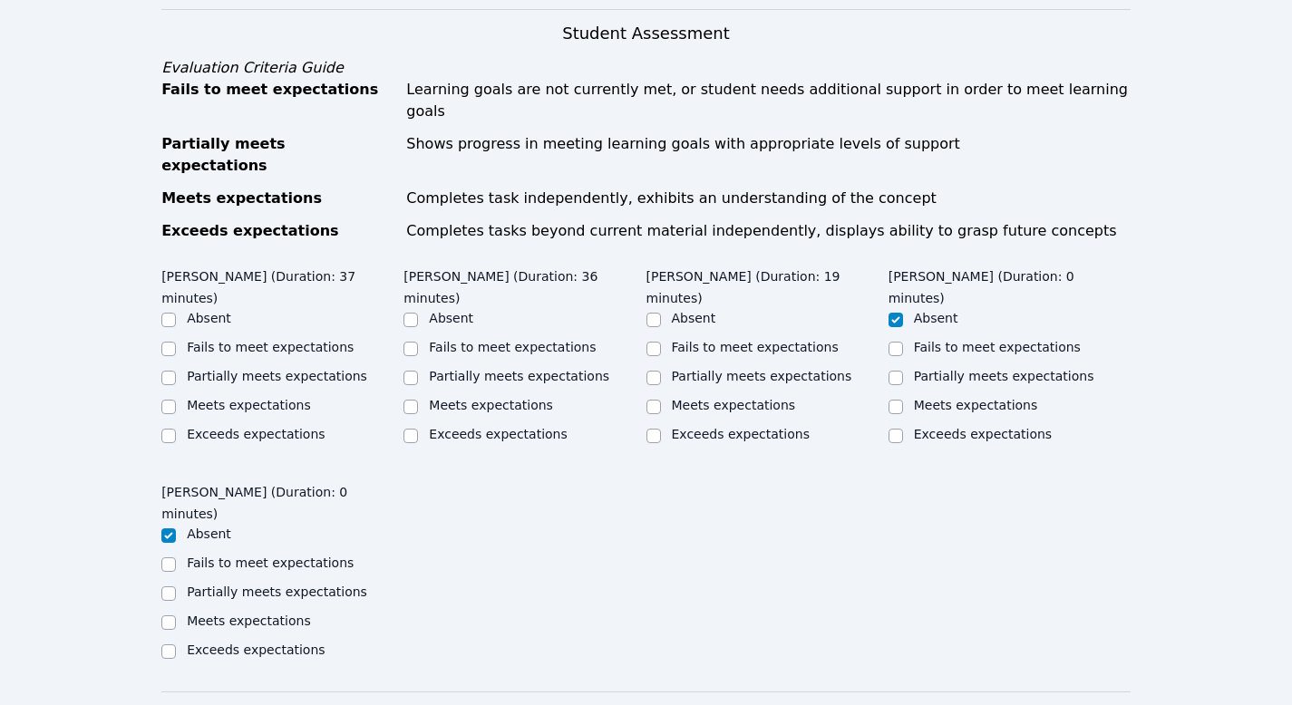
scroll to position [869, 0]
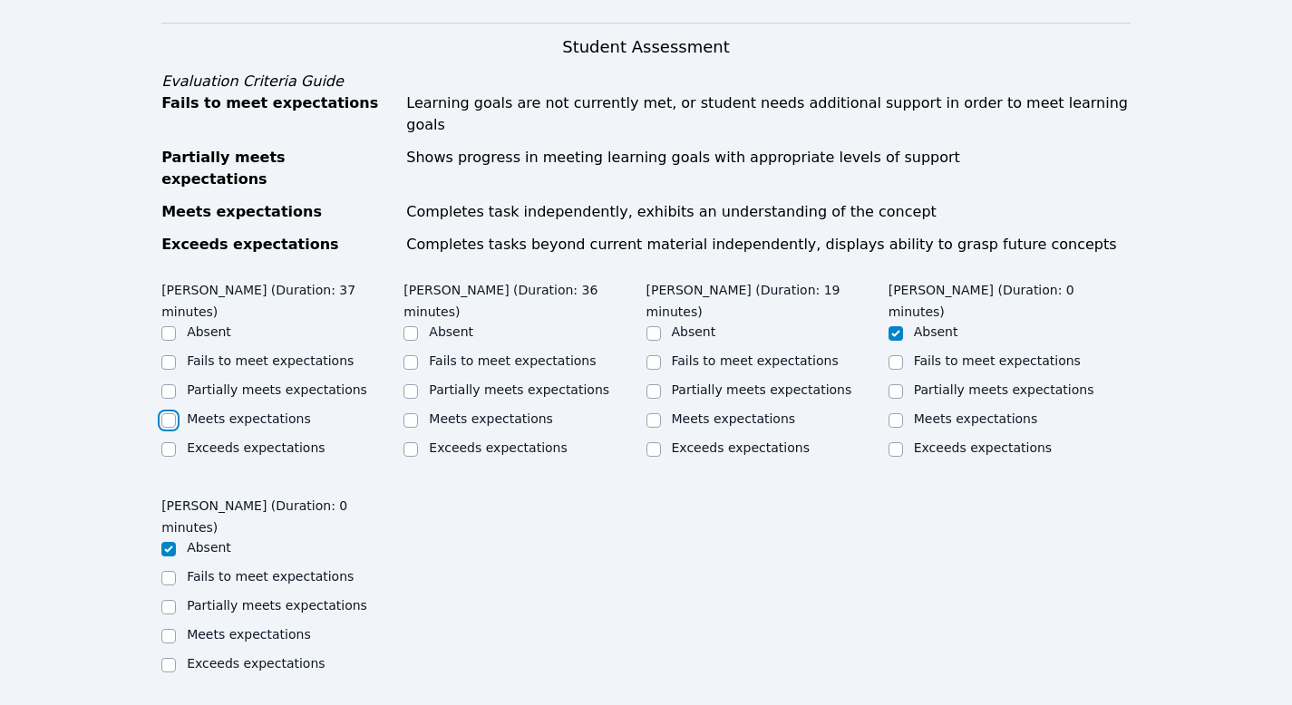
click at [168, 413] on input "Meets expectations" at bounding box center [168, 420] width 15 height 15
checkbox input "true"
click at [165, 384] on input "Partially meets expectations" at bounding box center [168, 391] width 15 height 15
checkbox input "true"
checkbox input "false"
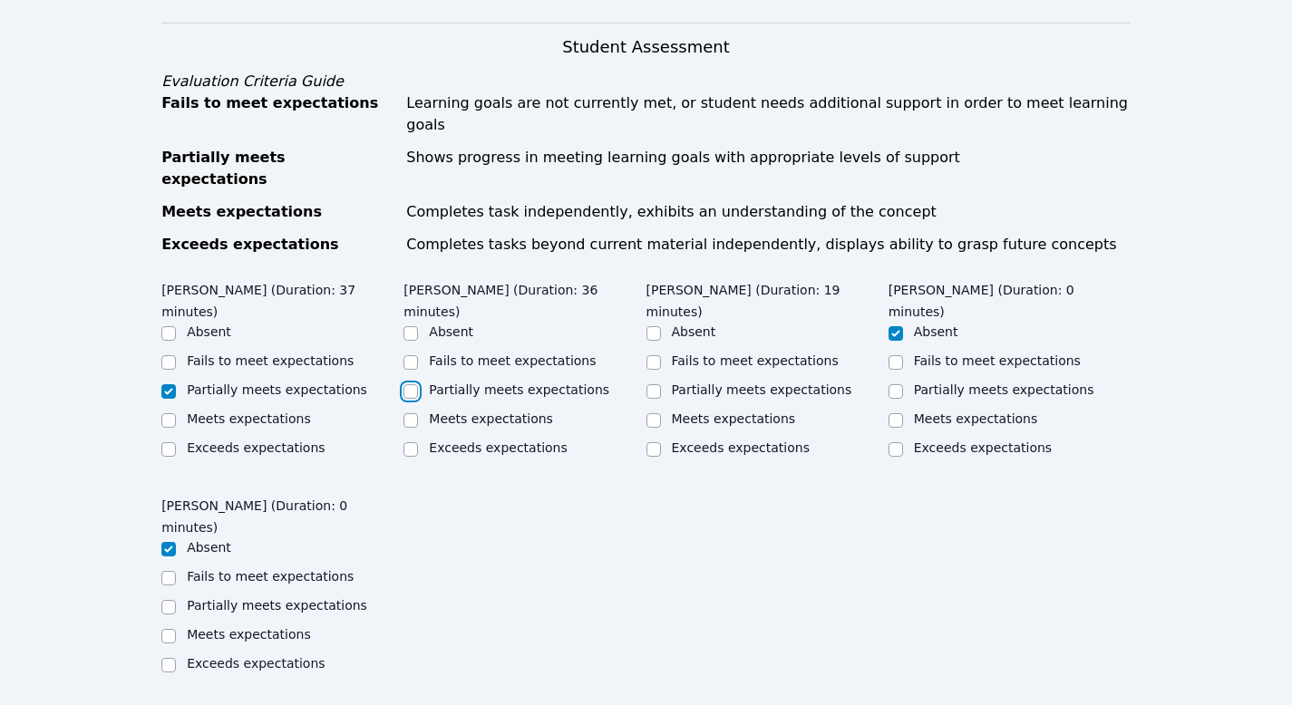
click at [413, 384] on input "Partially meets expectations" at bounding box center [410, 391] width 15 height 15
checkbox input "true"
click at [646, 384] on input "Partially meets expectations" at bounding box center [653, 391] width 15 height 15
checkbox input "true"
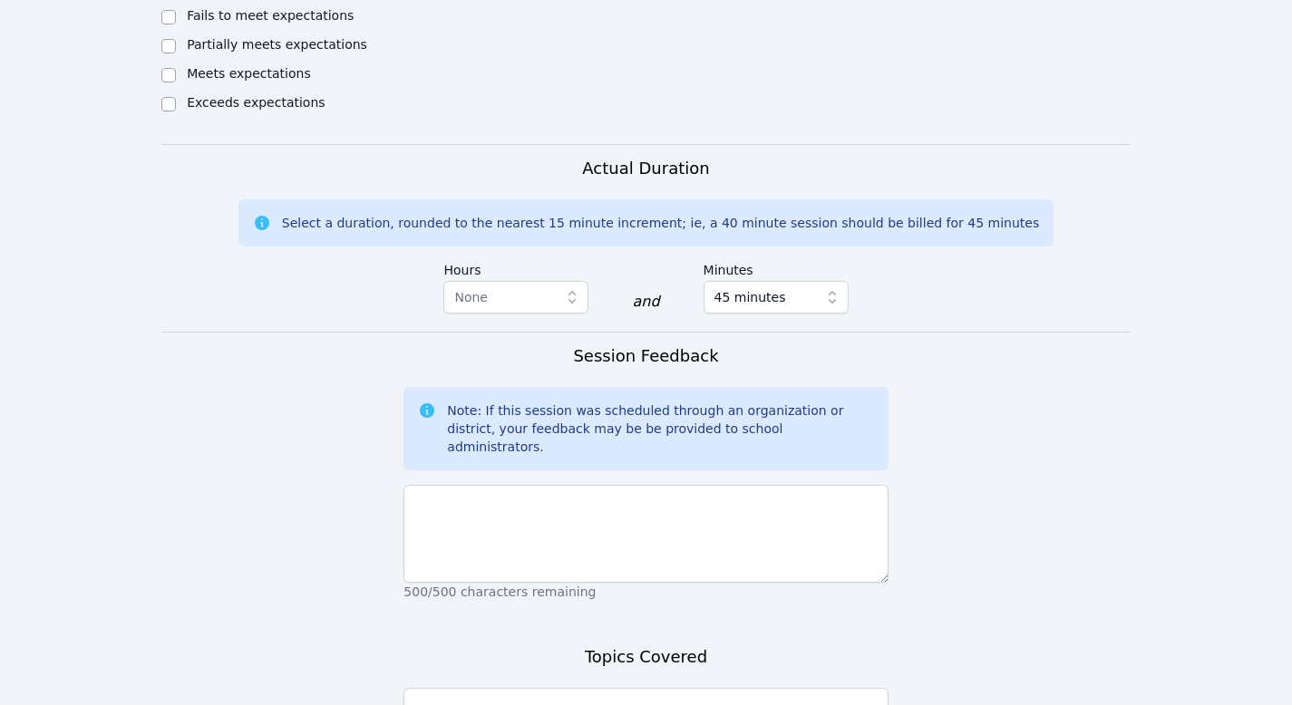
scroll to position [1438, 0]
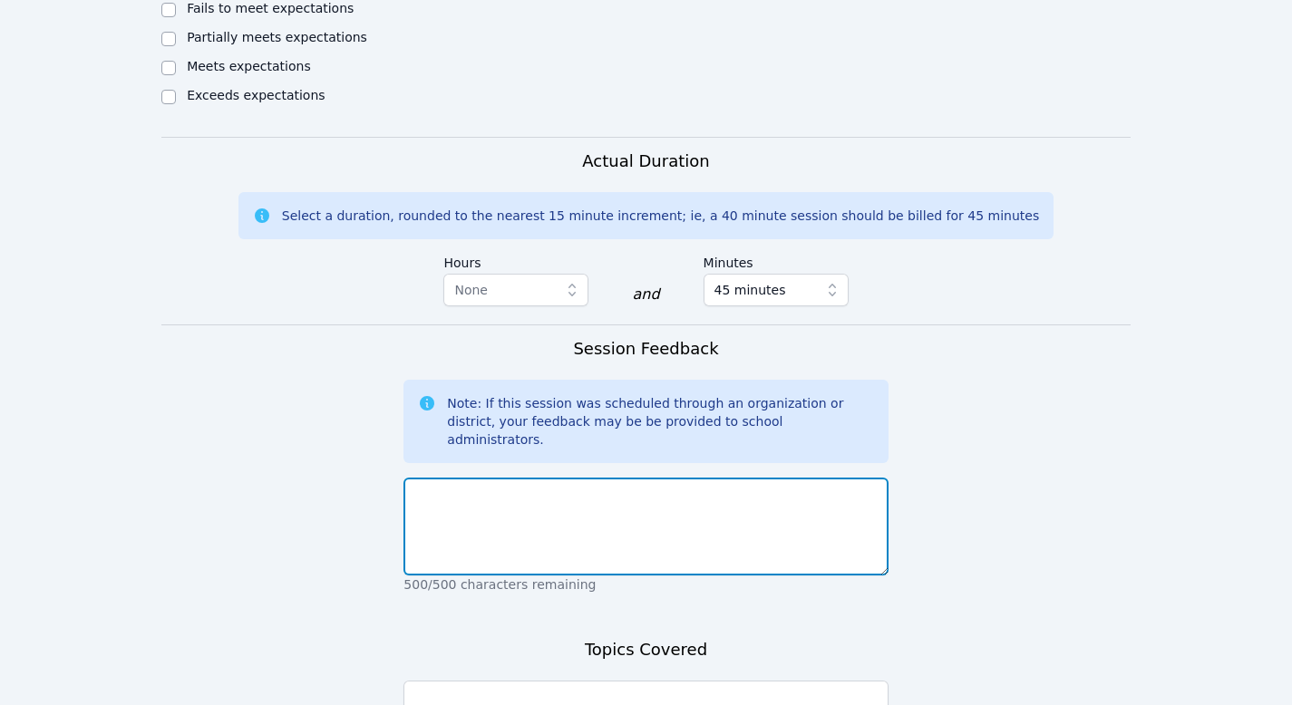
click at [617, 478] on textarea at bounding box center [645, 527] width 484 height 98
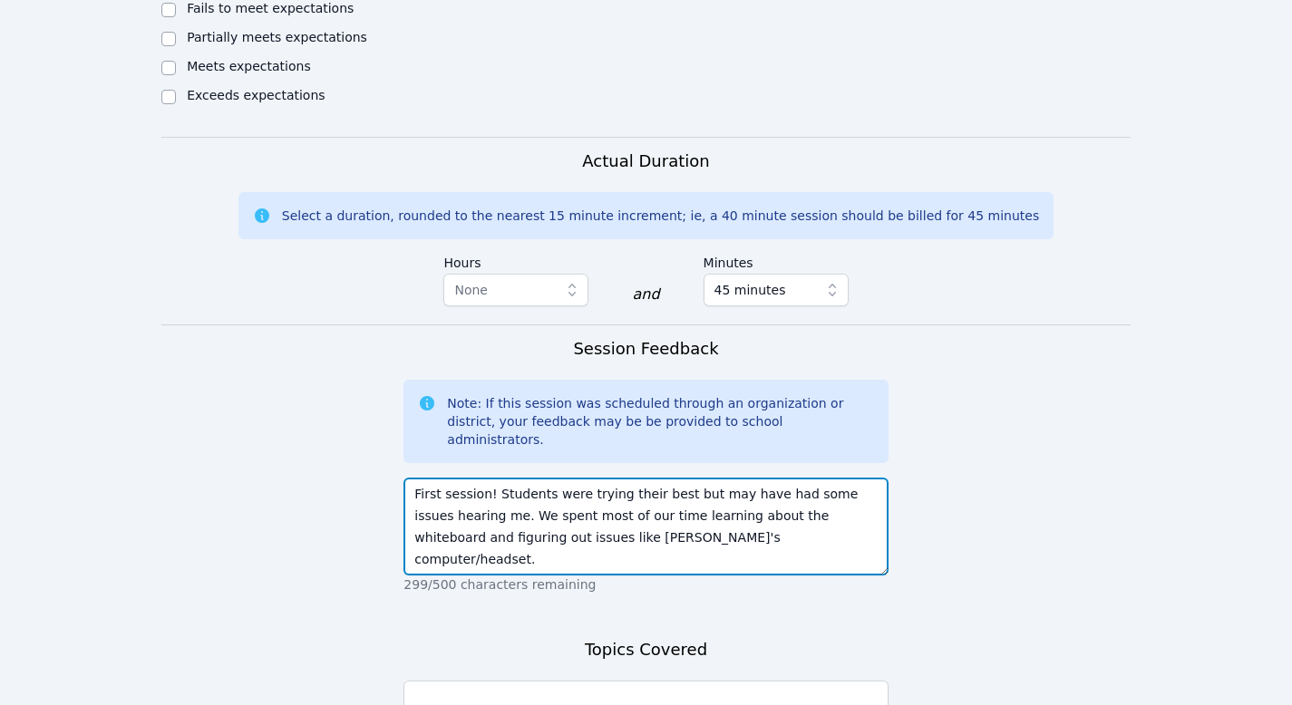
click at [477, 478] on textarea "First session! Students were trying their best but may have had some issues hea…" at bounding box center [645, 527] width 484 height 98
click at [768, 478] on textarea "First session! Students were trying their best but may have had some issues hea…" at bounding box center [645, 527] width 484 height 98
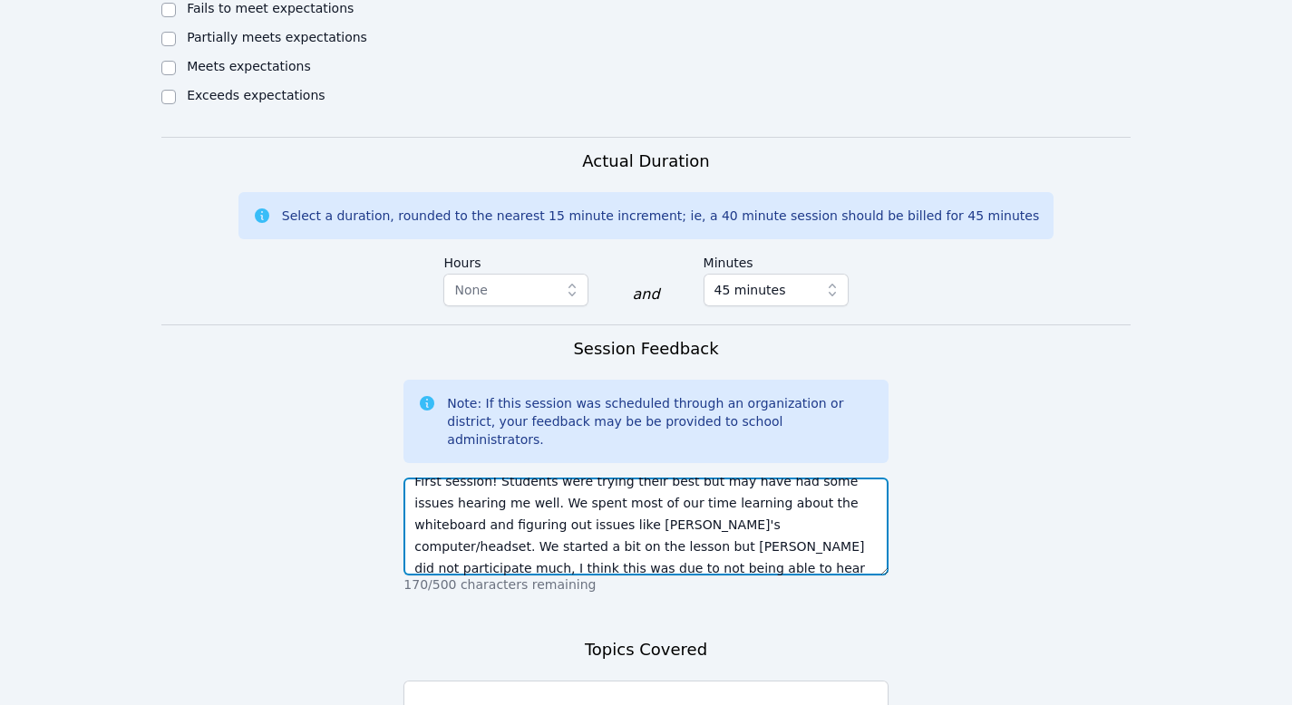
click at [785, 478] on textarea "First session! Students were trying their best but may have had some issues hea…" at bounding box center [645, 527] width 484 height 98
click at [759, 478] on textarea "First session! Students were trying their best but may have had some issues hea…" at bounding box center [645, 527] width 484 height 98
type textarea "First session! Students were trying their best but may have had some issues hea…"
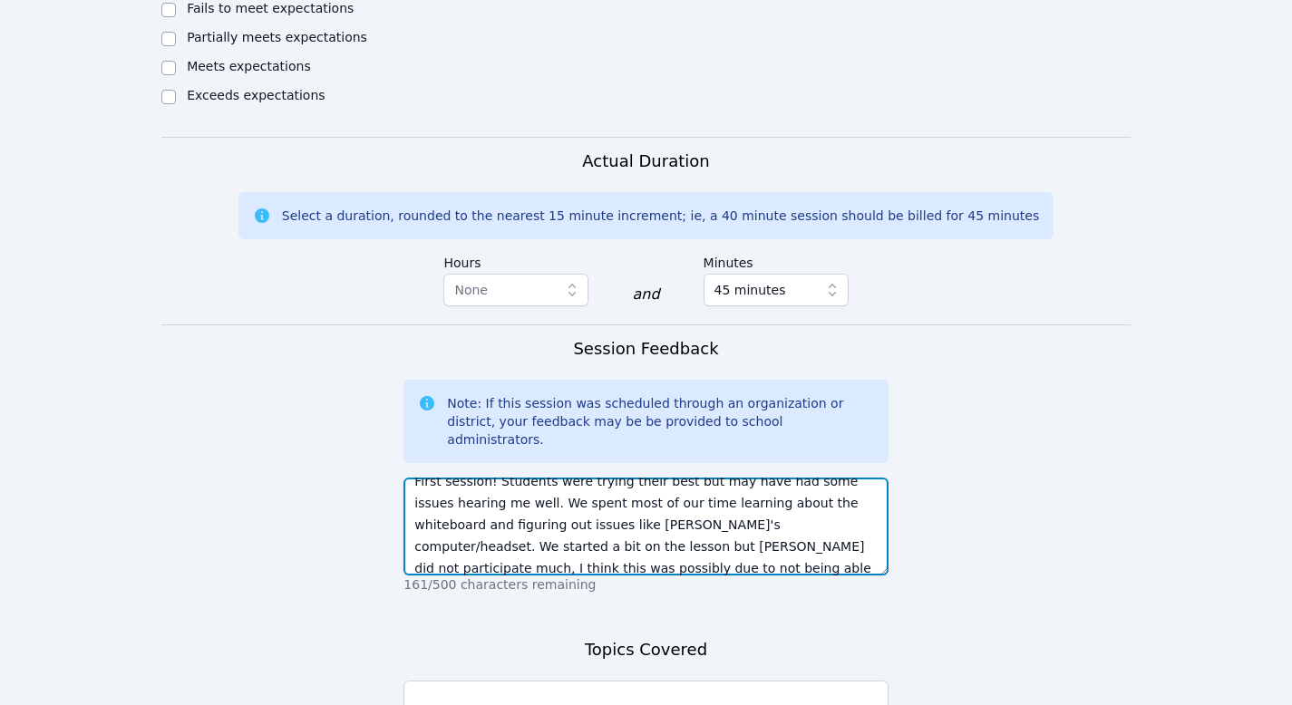
click at [710, 478] on textarea "First session! Students were trying their best but may have had some issues hea…" at bounding box center [645, 527] width 484 height 98
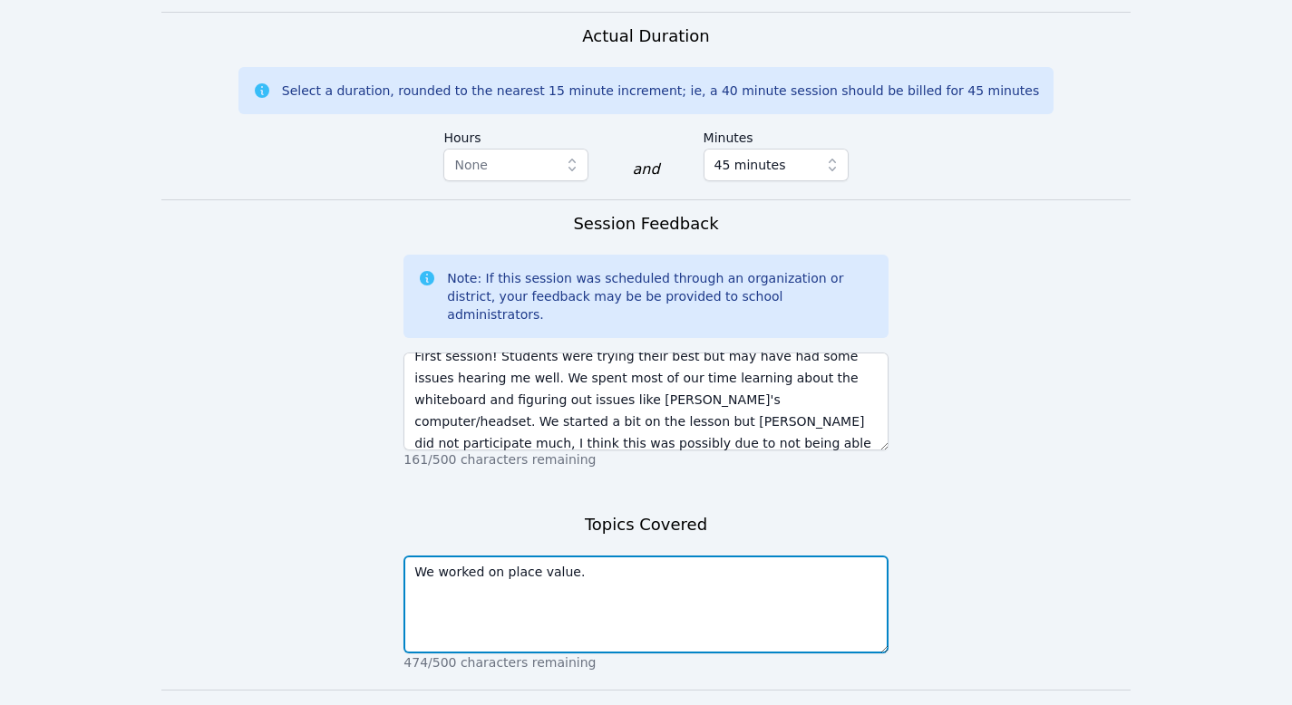
scroll to position [1581, 0]
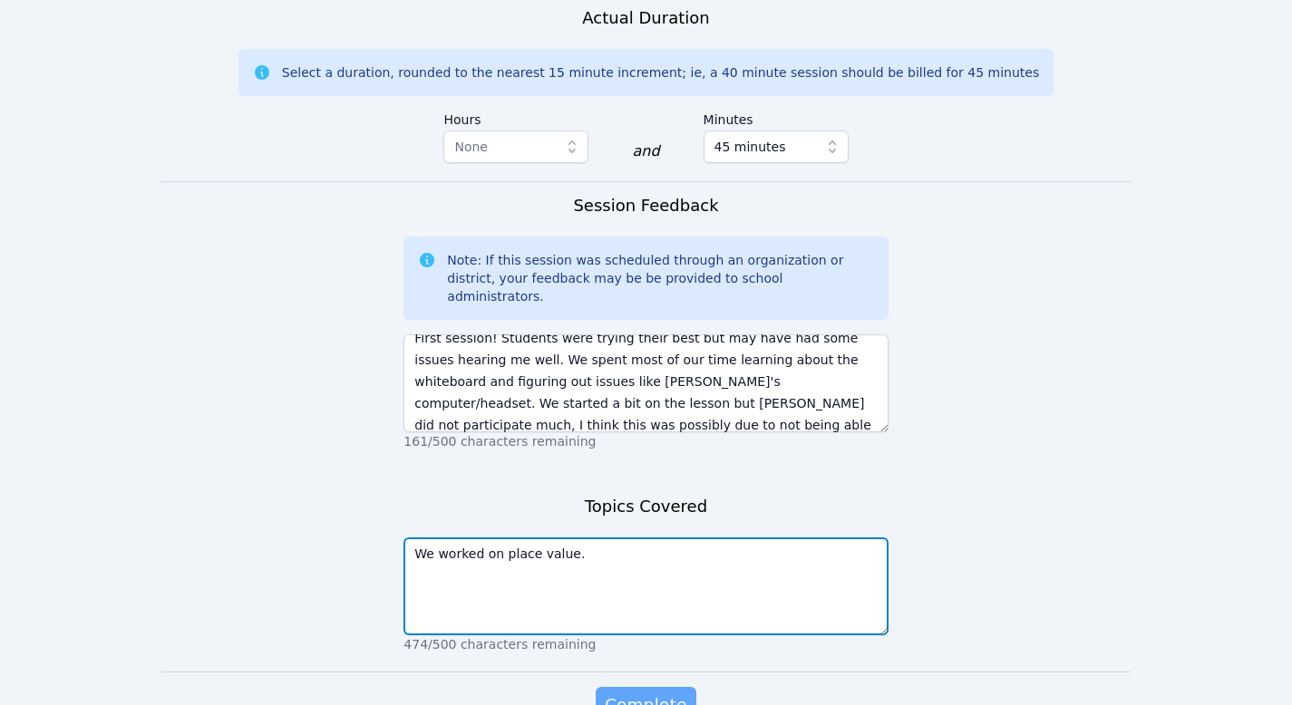
type textarea "We worked on place value."
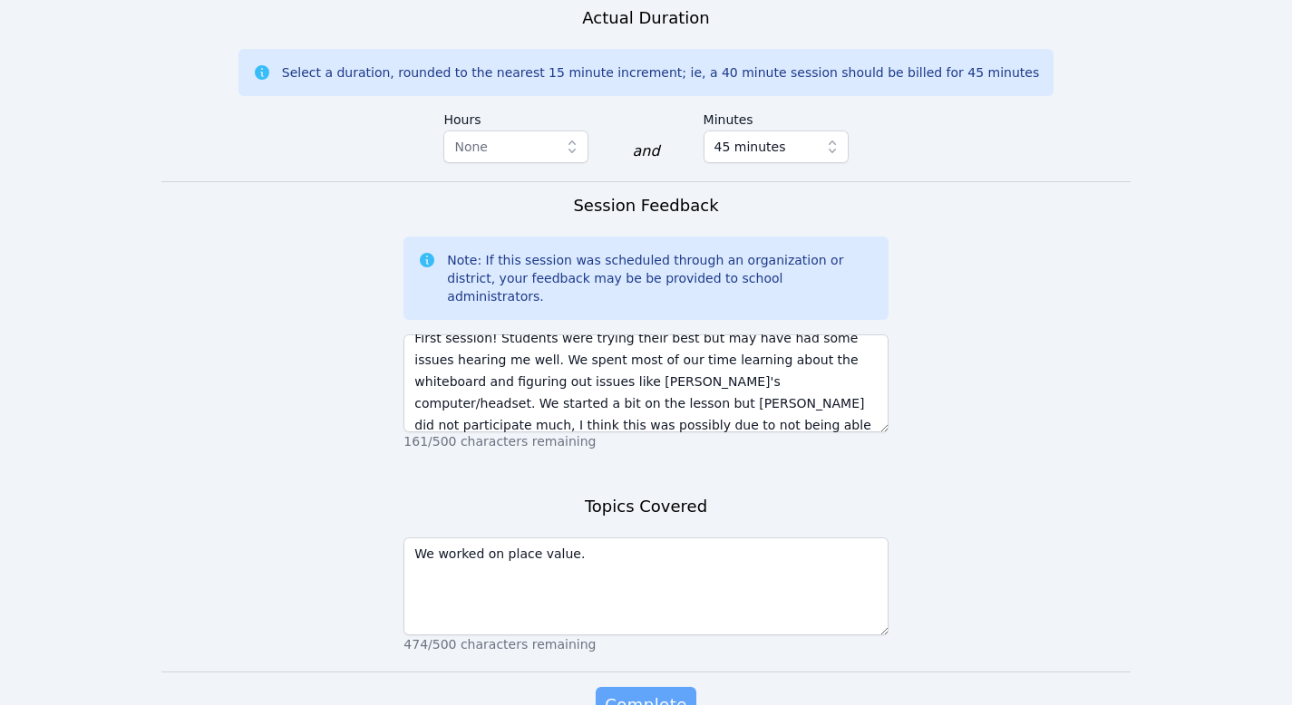
click at [645, 635] on span "Complete" at bounding box center [646, 704] width 82 height 25
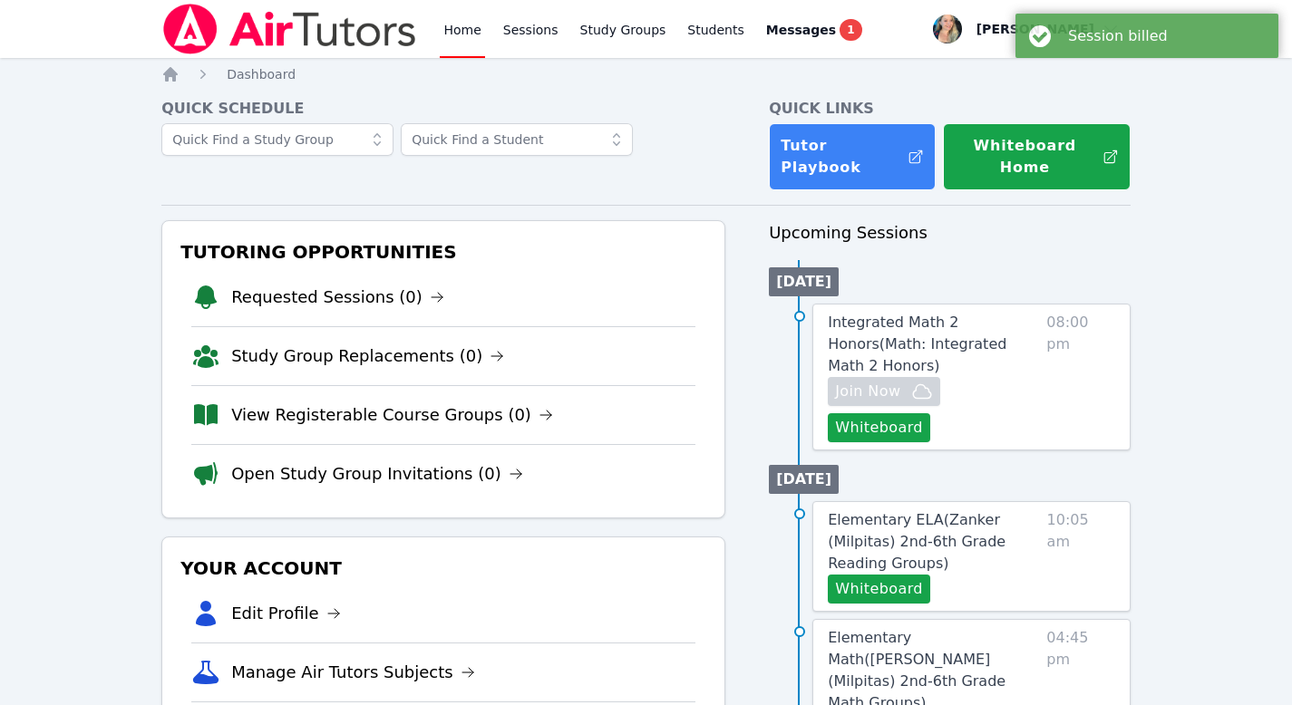
click at [457, 29] on link "Home" at bounding box center [462, 29] width 44 height 58
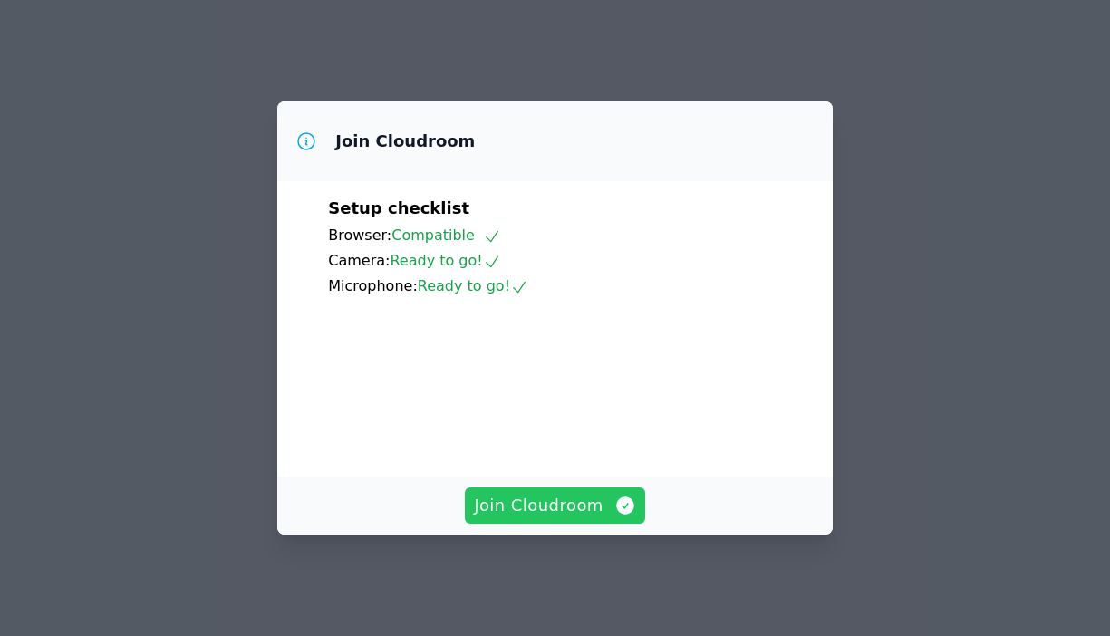
click at [517, 509] on span "Join Cloudroom" at bounding box center [555, 505] width 162 height 25
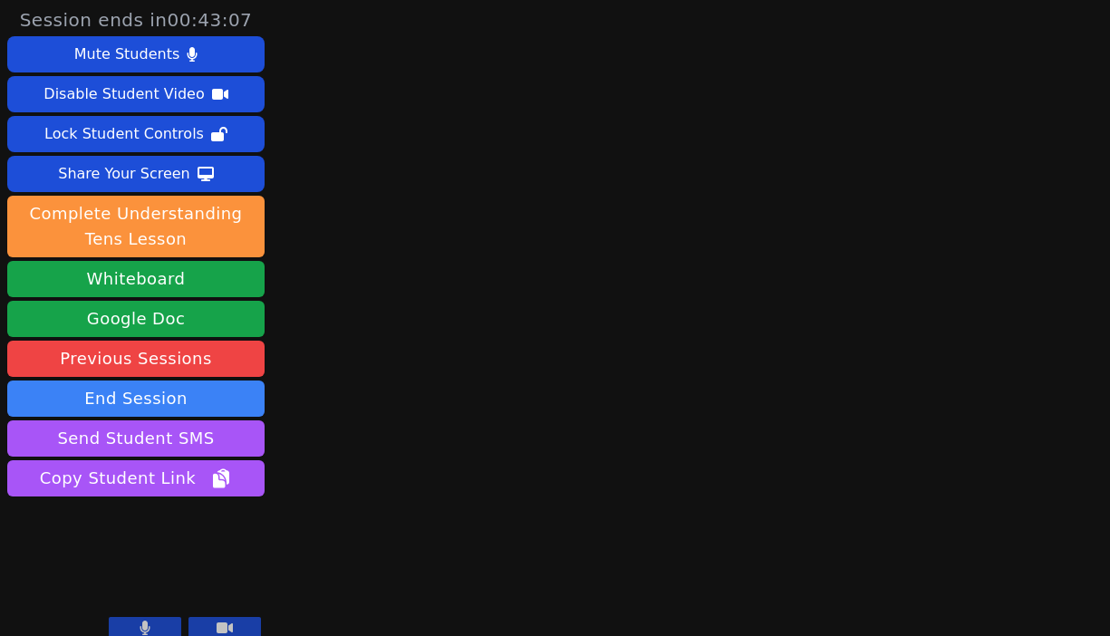
click at [132, 625] on button at bounding box center [145, 628] width 73 height 22
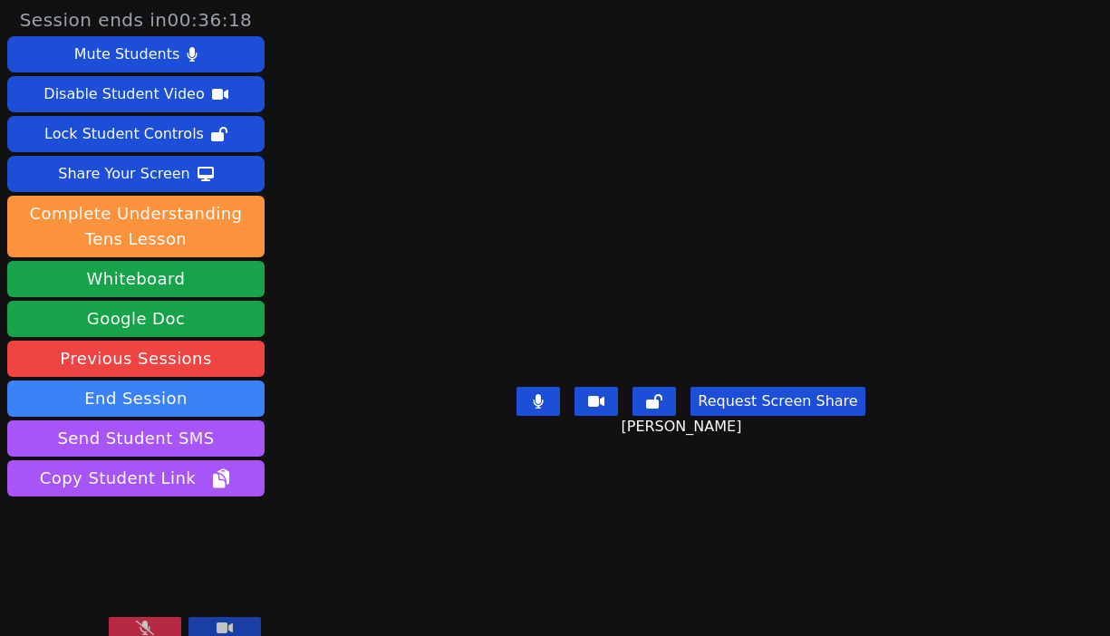
click at [143, 622] on icon at bounding box center [145, 628] width 18 height 15
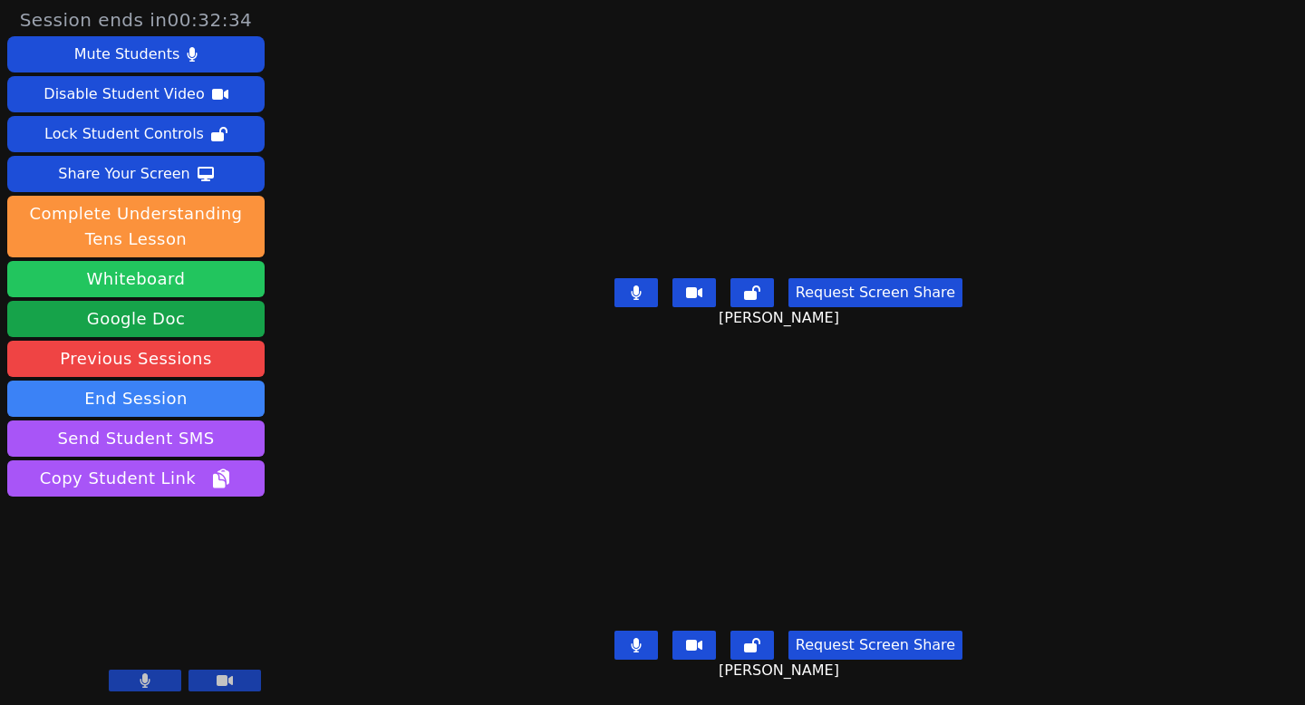
click at [140, 285] on button "Whiteboard" at bounding box center [135, 279] width 257 height 36
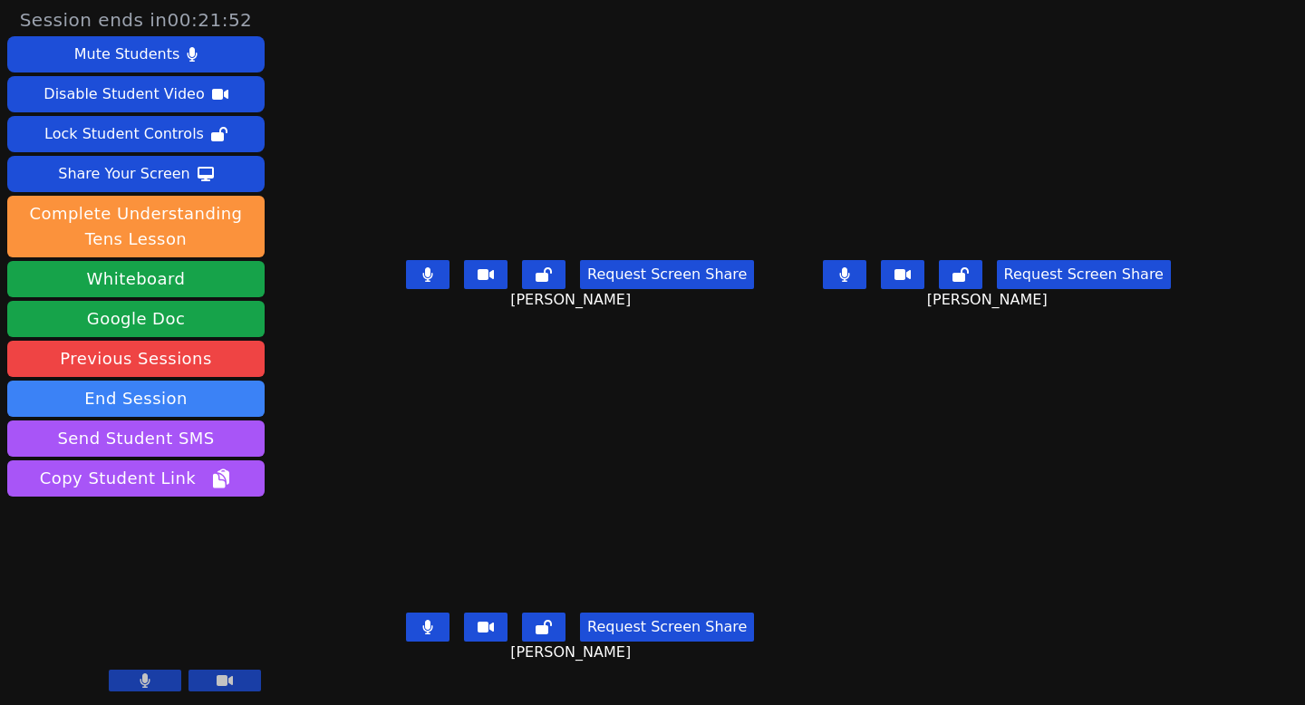
click at [422, 634] on icon at bounding box center [427, 627] width 11 height 15
click at [419, 634] on icon at bounding box center [428, 627] width 18 height 15
